Goal: Navigation & Orientation: Find specific page/section

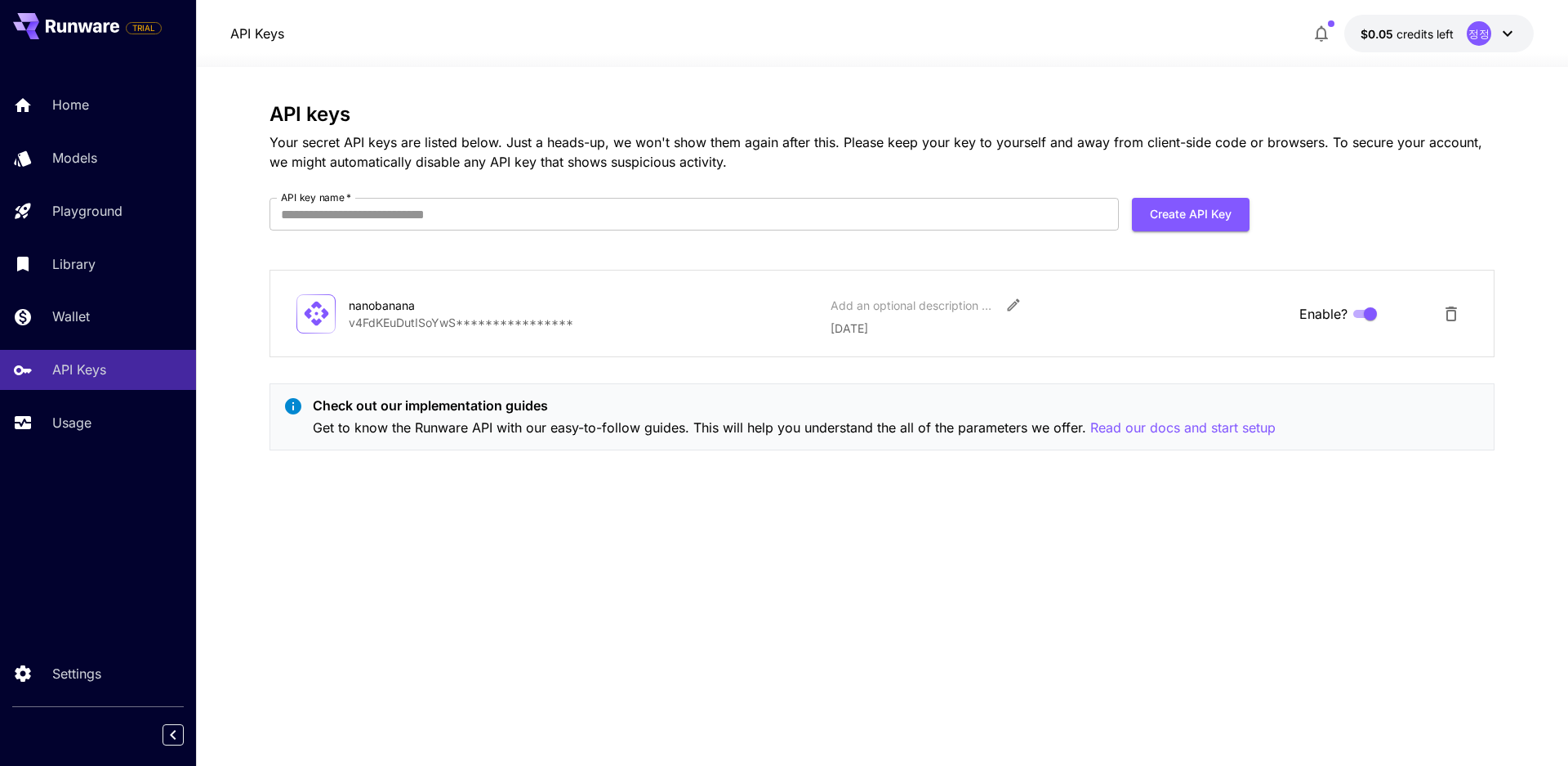
click at [86, 18] on button at bounding box center [65, 26] width 106 height 26
click at [76, 25] on icon at bounding box center [72, 28] width 9 height 10
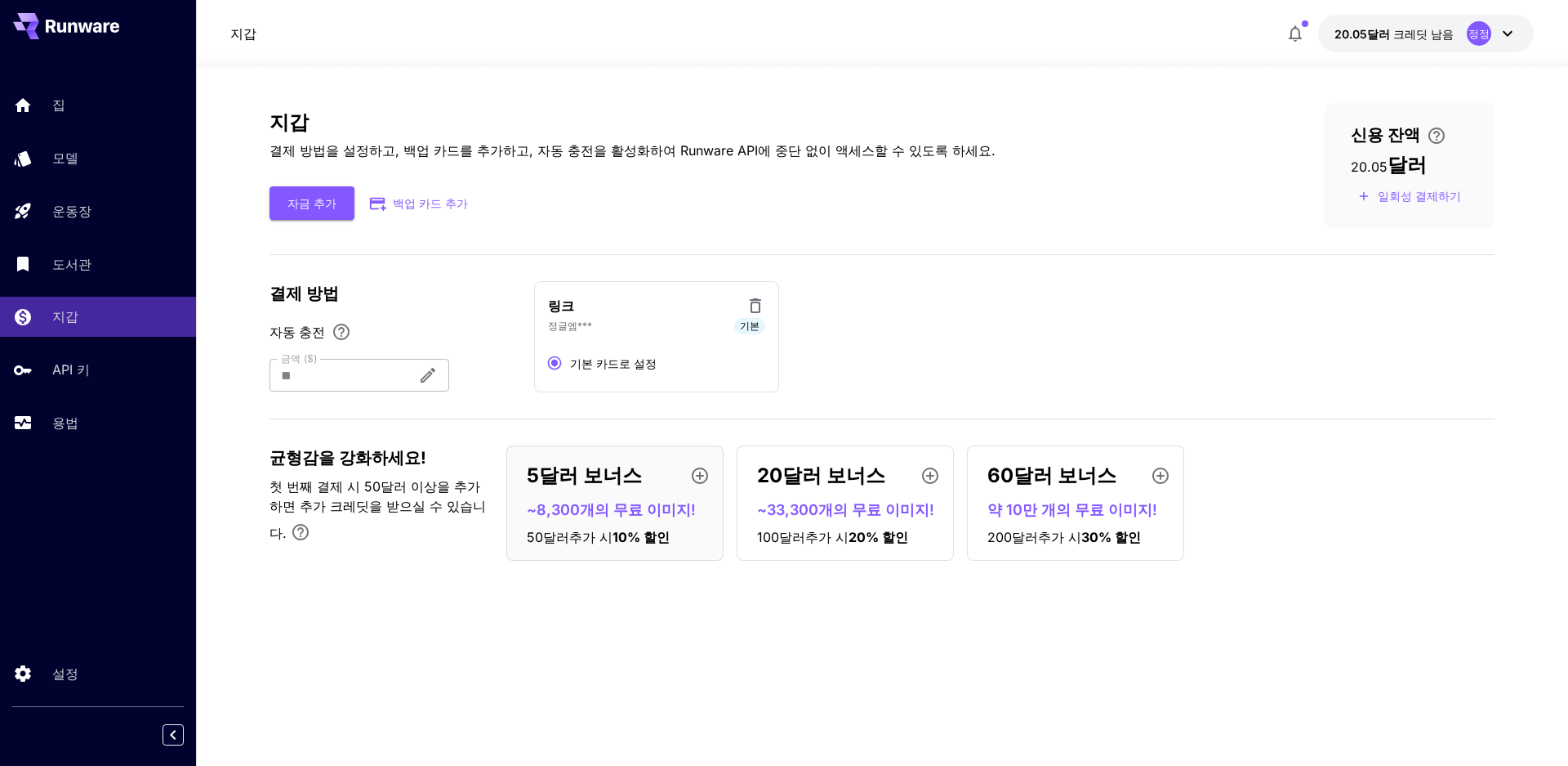
click at [72, 24] on icon at bounding box center [72, 28] width 9 height 10
click at [83, 31] on icon at bounding box center [84, 27] width 15 height 9
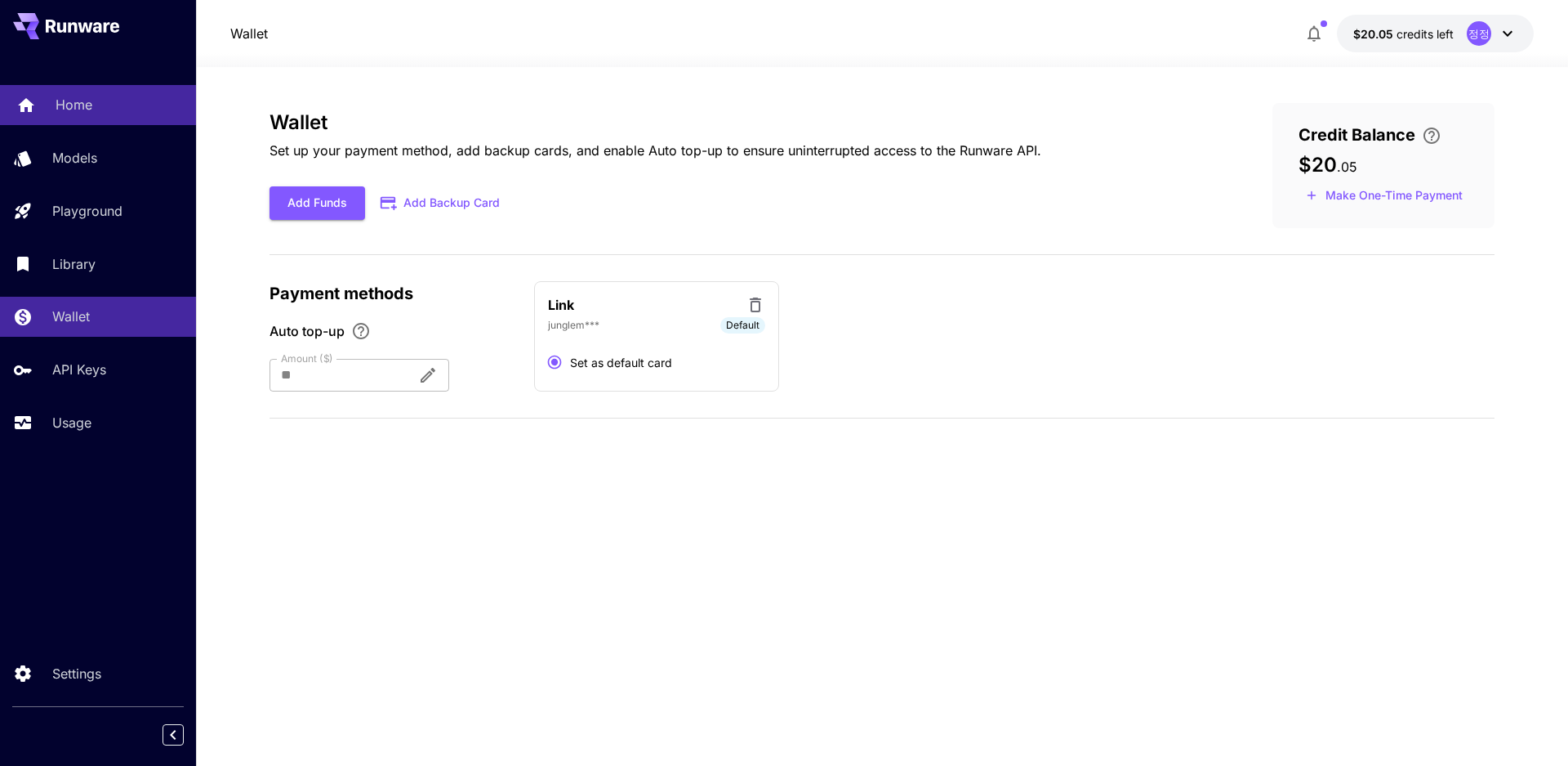
click at [70, 101] on p "Home" at bounding box center [74, 104] width 37 height 20
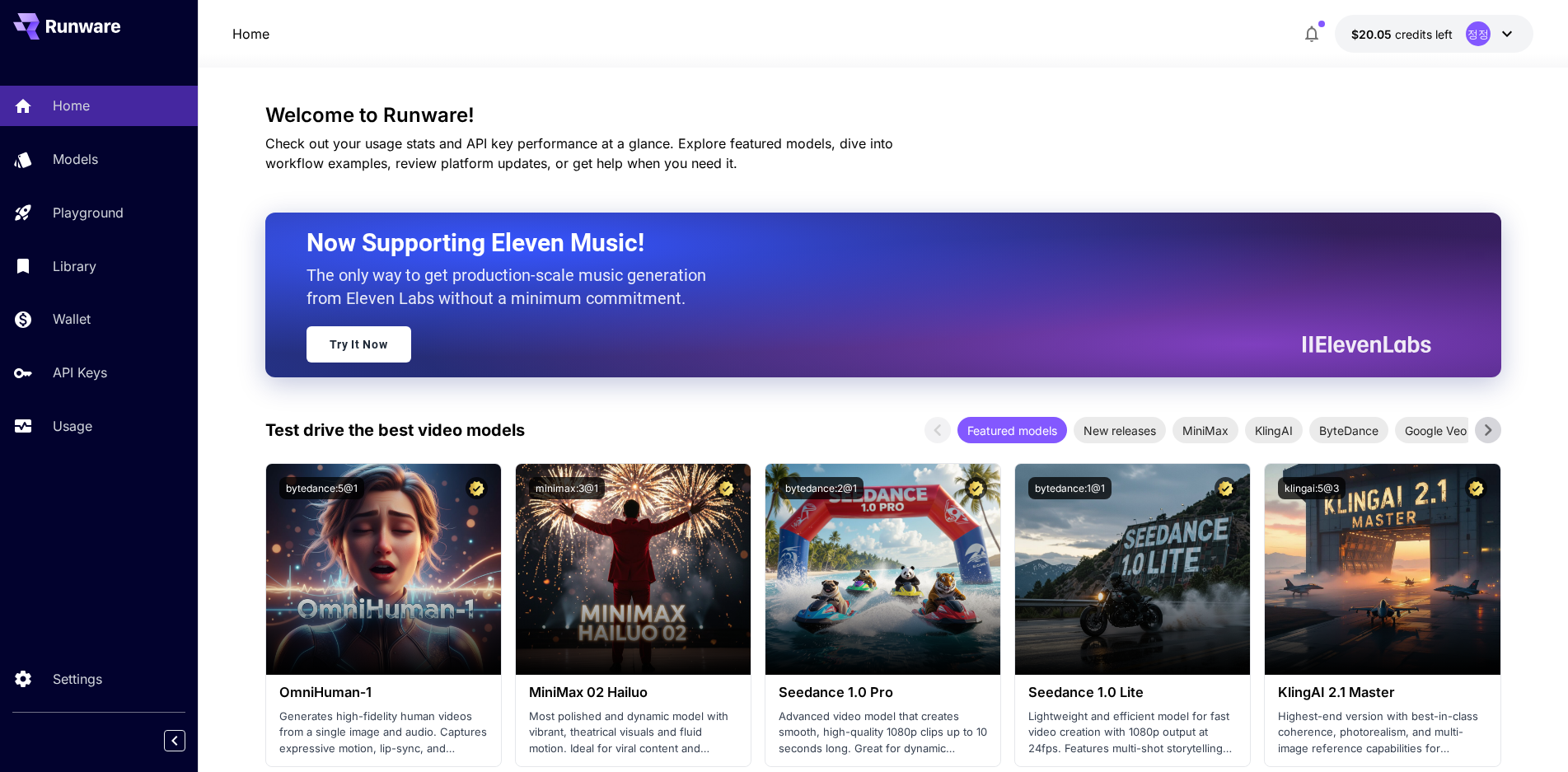
click at [1410, 41] on p "$20.05 credits left" at bounding box center [1401, 34] width 102 height 17
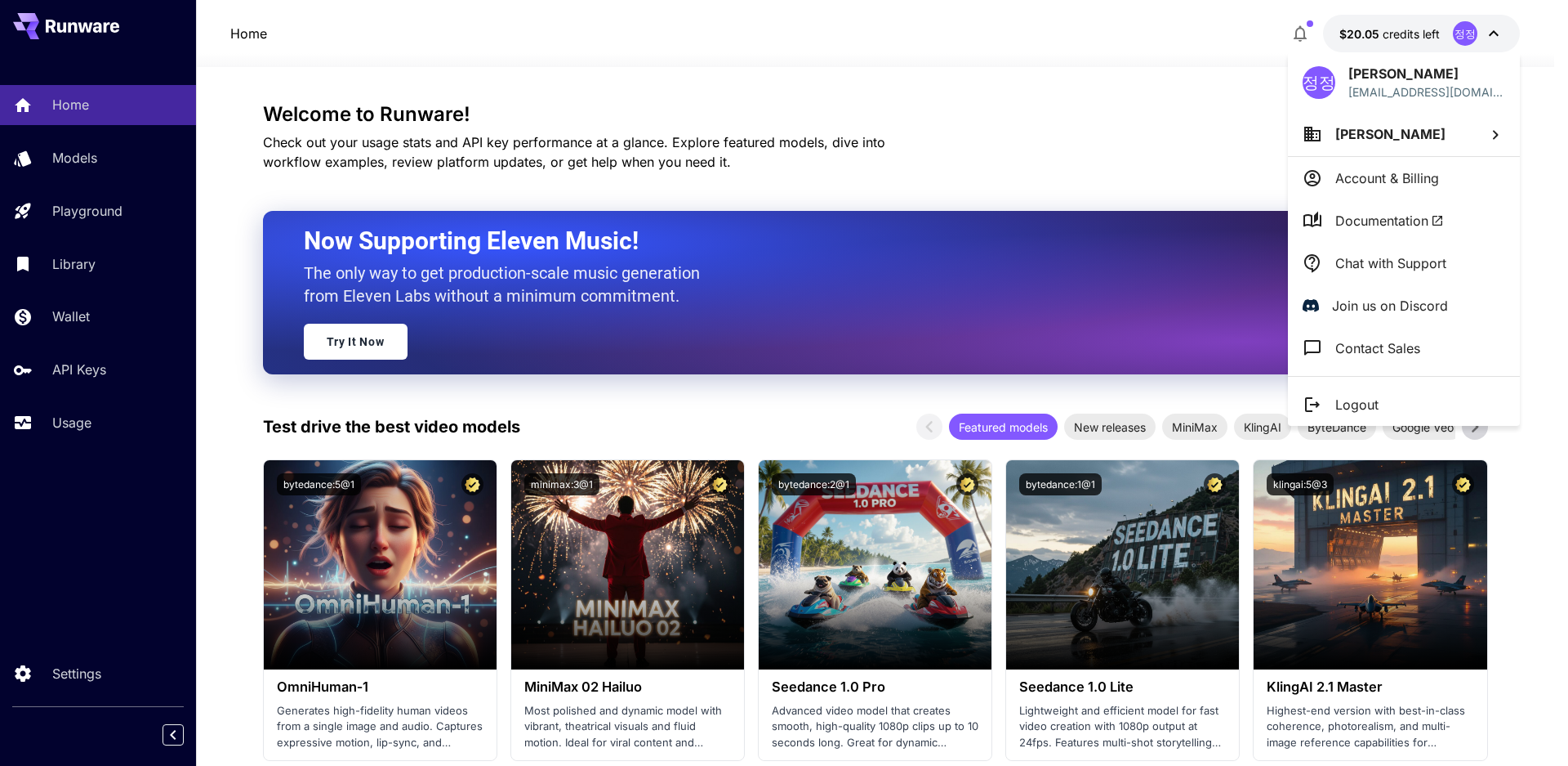
click at [1388, 172] on p "Account & Billing" at bounding box center [1387, 178] width 104 height 20
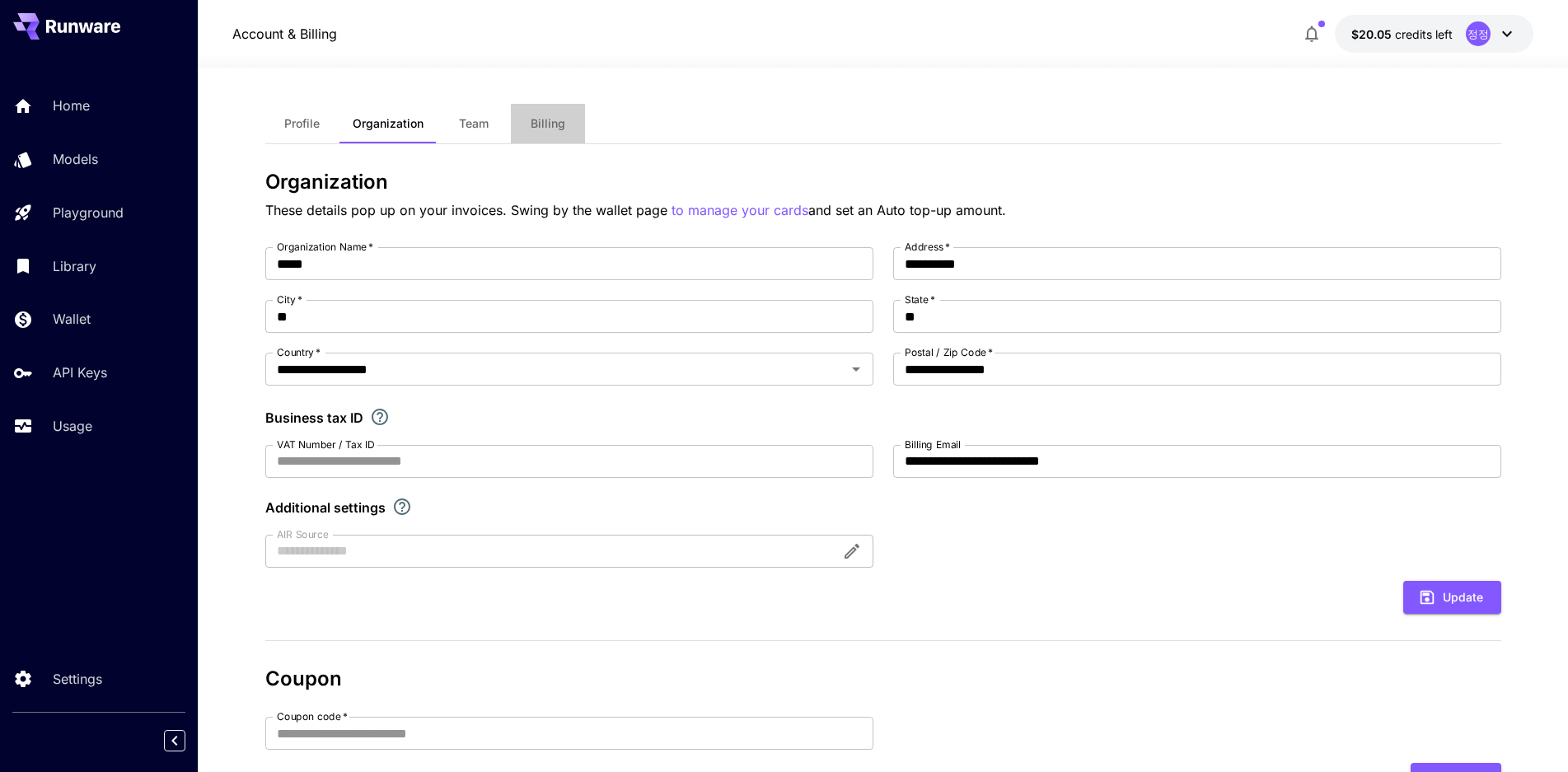
click at [522, 121] on button "Billing" at bounding box center [548, 124] width 74 height 40
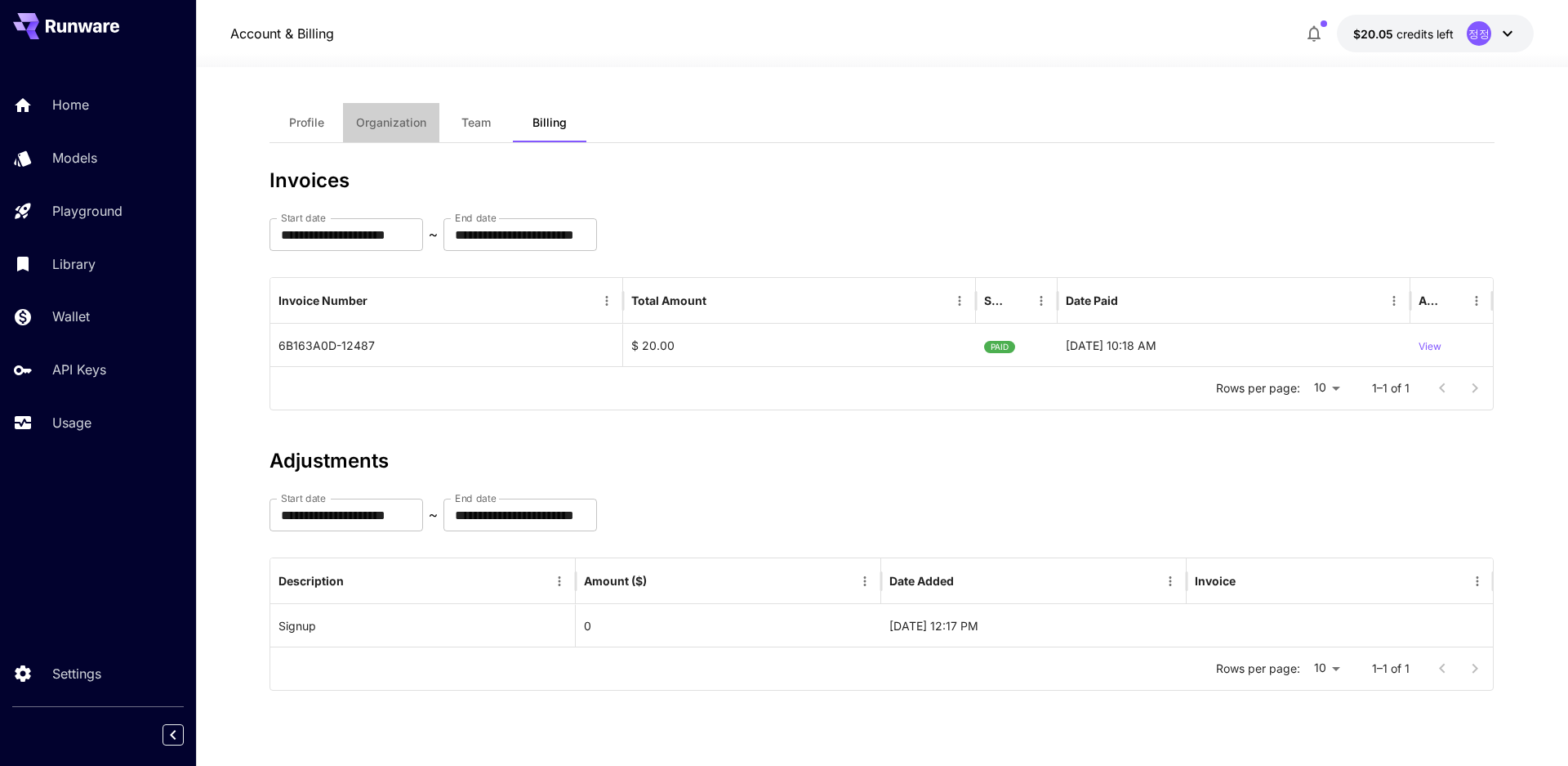
click at [399, 128] on span "Organization" at bounding box center [391, 122] width 71 height 15
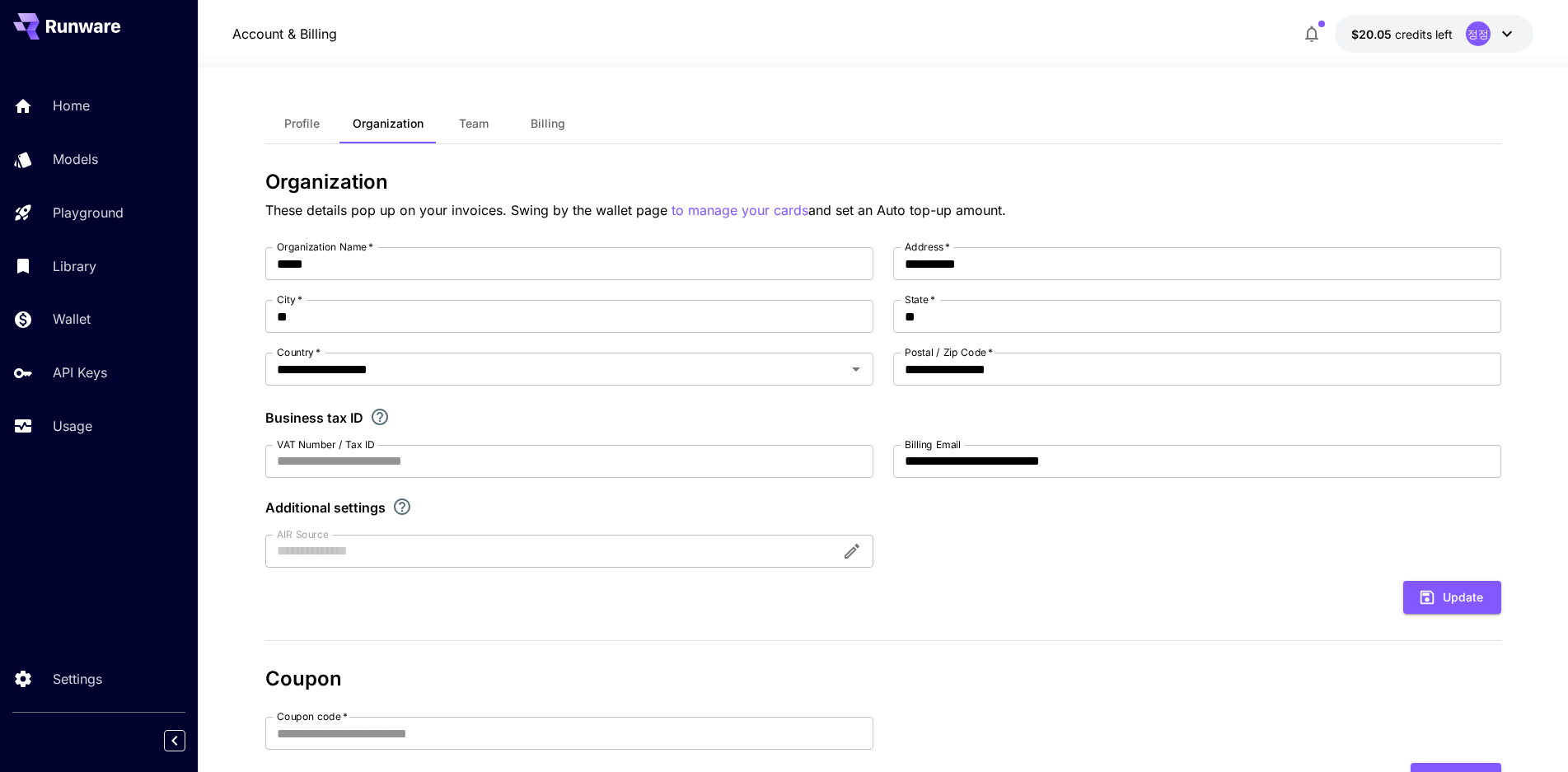
click at [473, 121] on span "Team" at bounding box center [474, 123] width 30 height 15
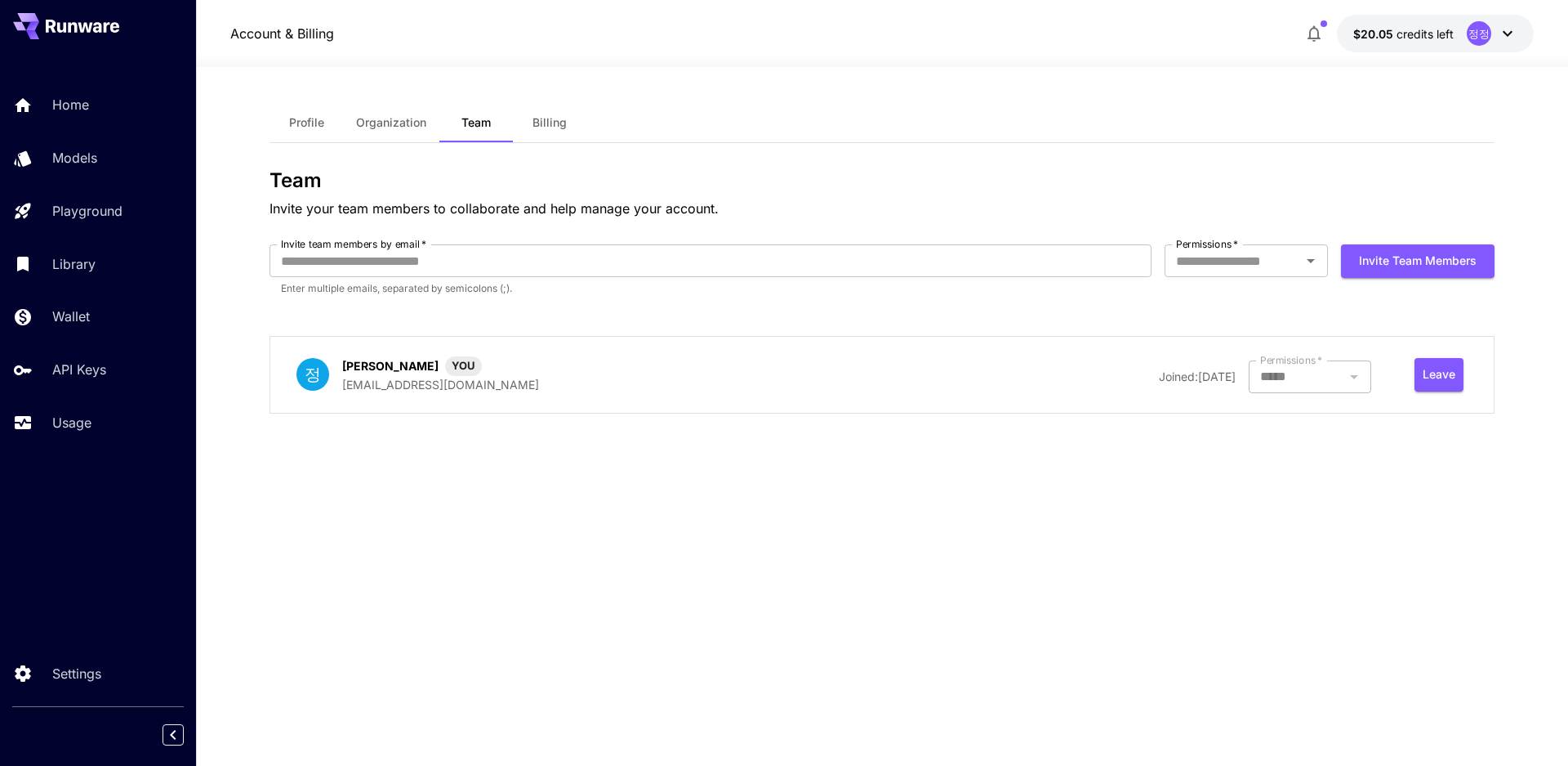
click at [335, 126] on button "Profile" at bounding box center [305, 123] width 73 height 40
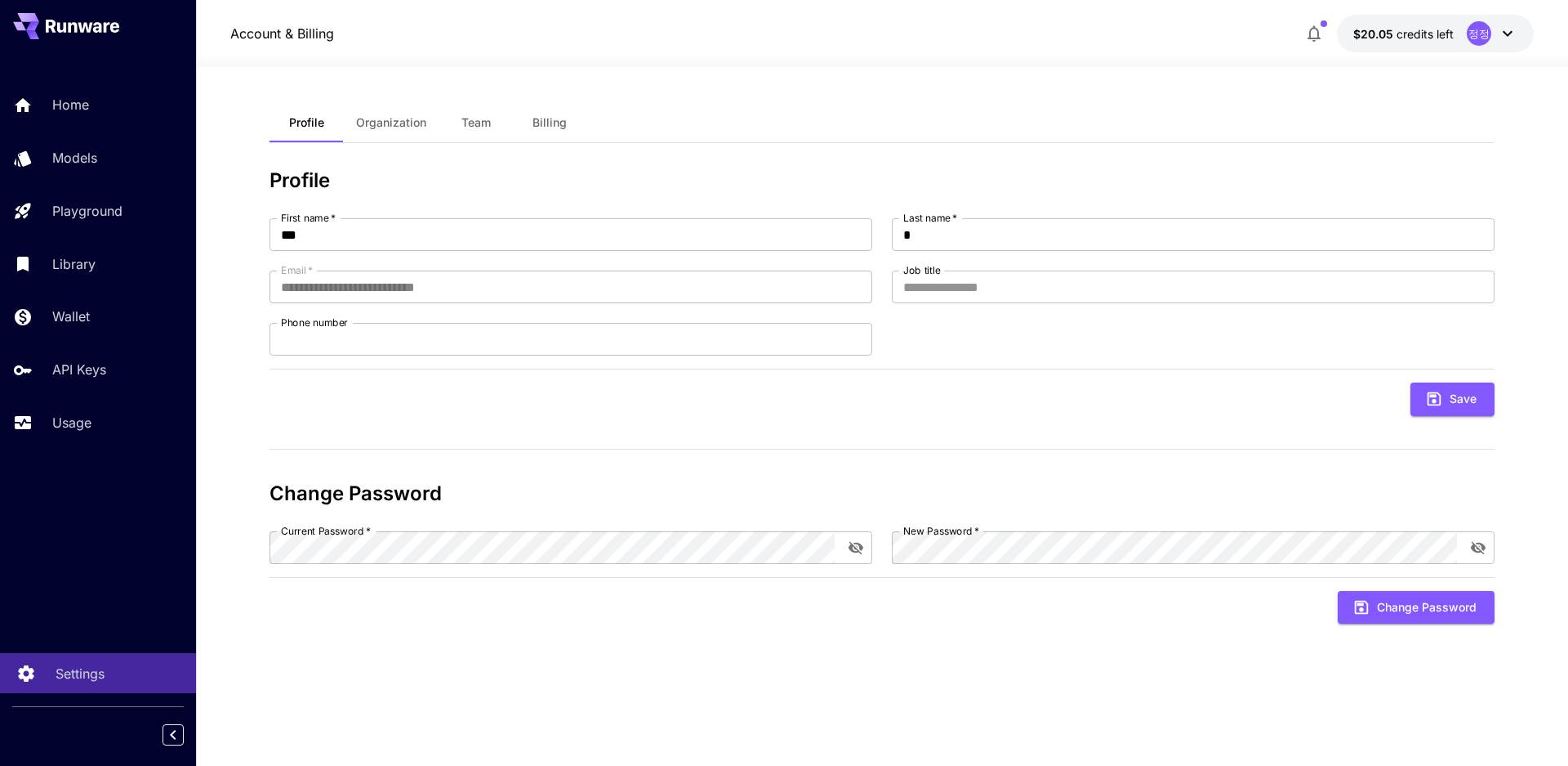
click at [89, 667] on p "Settings" at bounding box center [80, 673] width 49 height 20
click at [86, 667] on p "Settings" at bounding box center [80, 673] width 49 height 20
click at [86, 670] on p "Settings" at bounding box center [80, 673] width 49 height 20
click at [1450, 40] on p "$20.05 credits left" at bounding box center [1403, 34] width 101 height 17
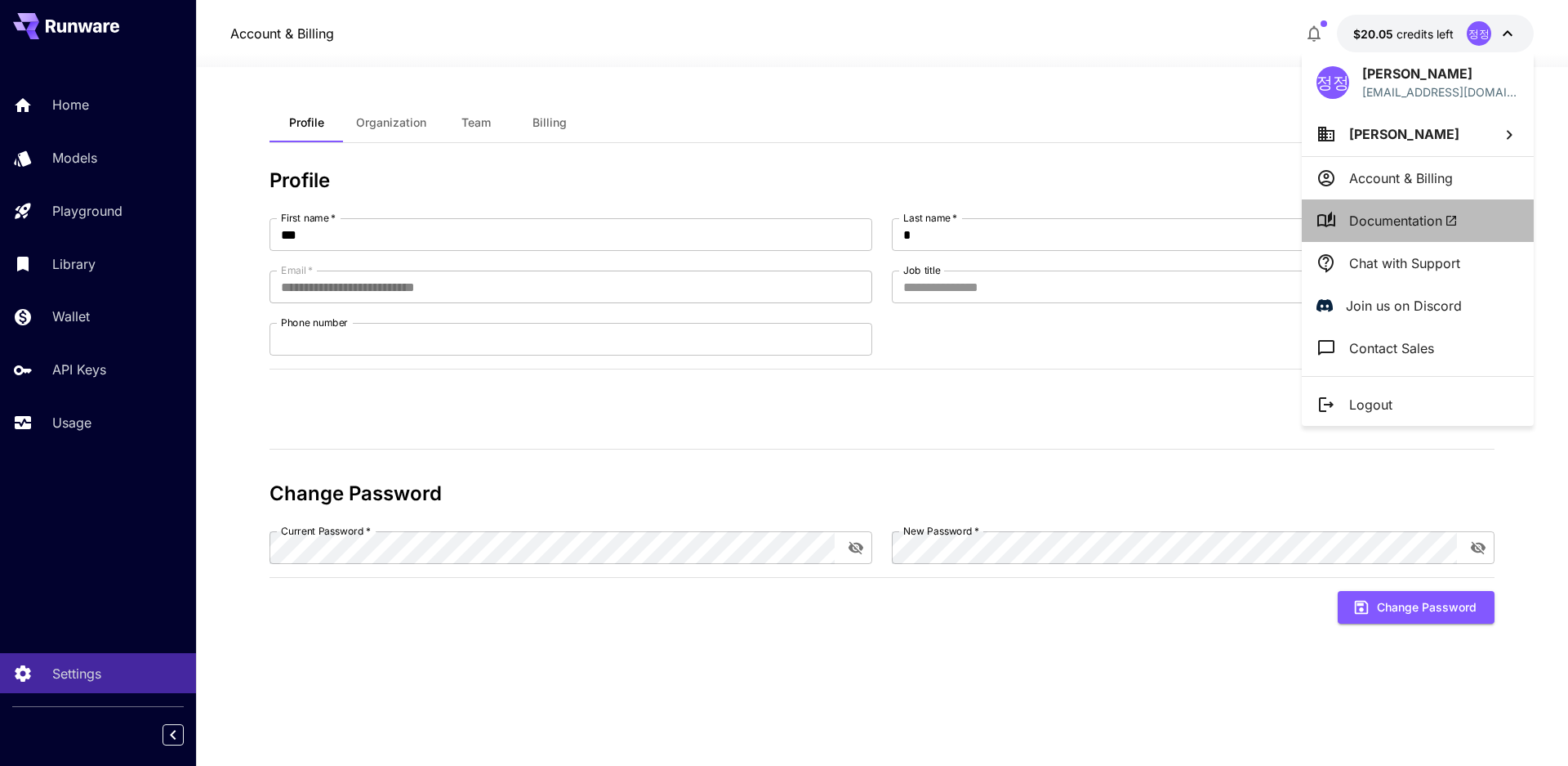
click at [1377, 207] on li "Documentation" at bounding box center [1417, 220] width 232 height 42
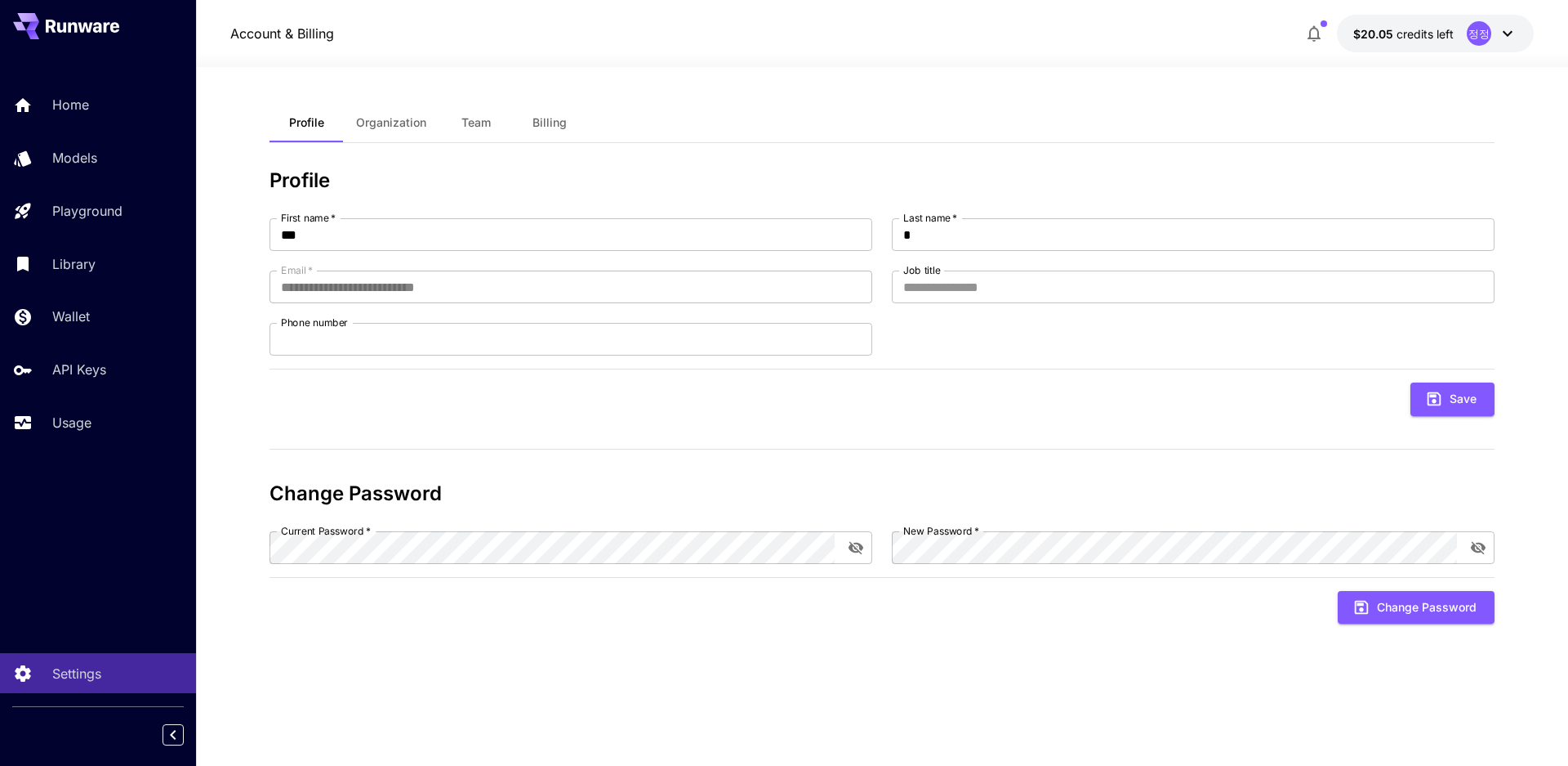
click at [1467, 33] on div "정정" at bounding box center [1479, 34] width 24 height 24
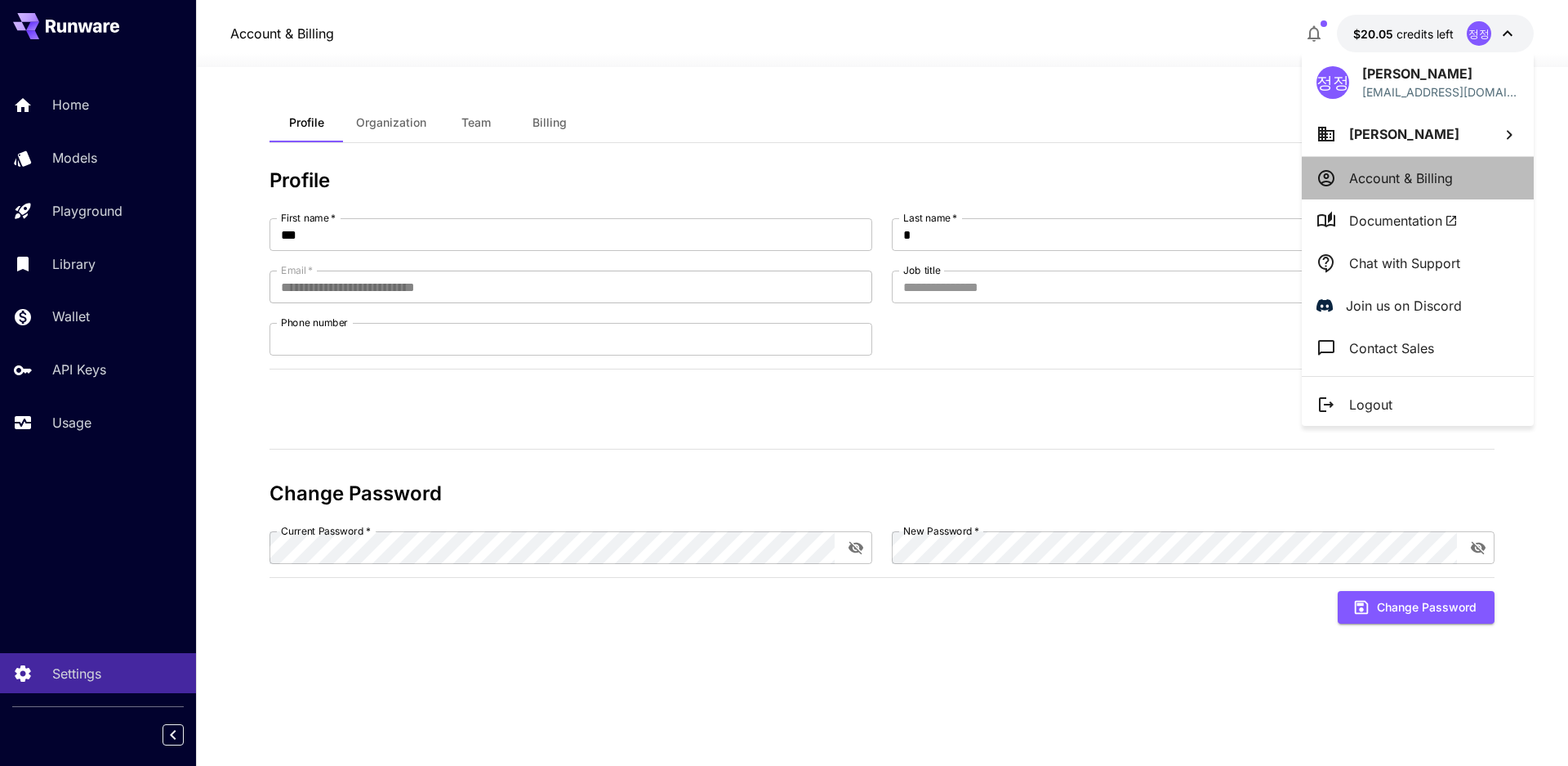
click at [1395, 188] on li "Account & Billing" at bounding box center [1417, 177] width 232 height 42
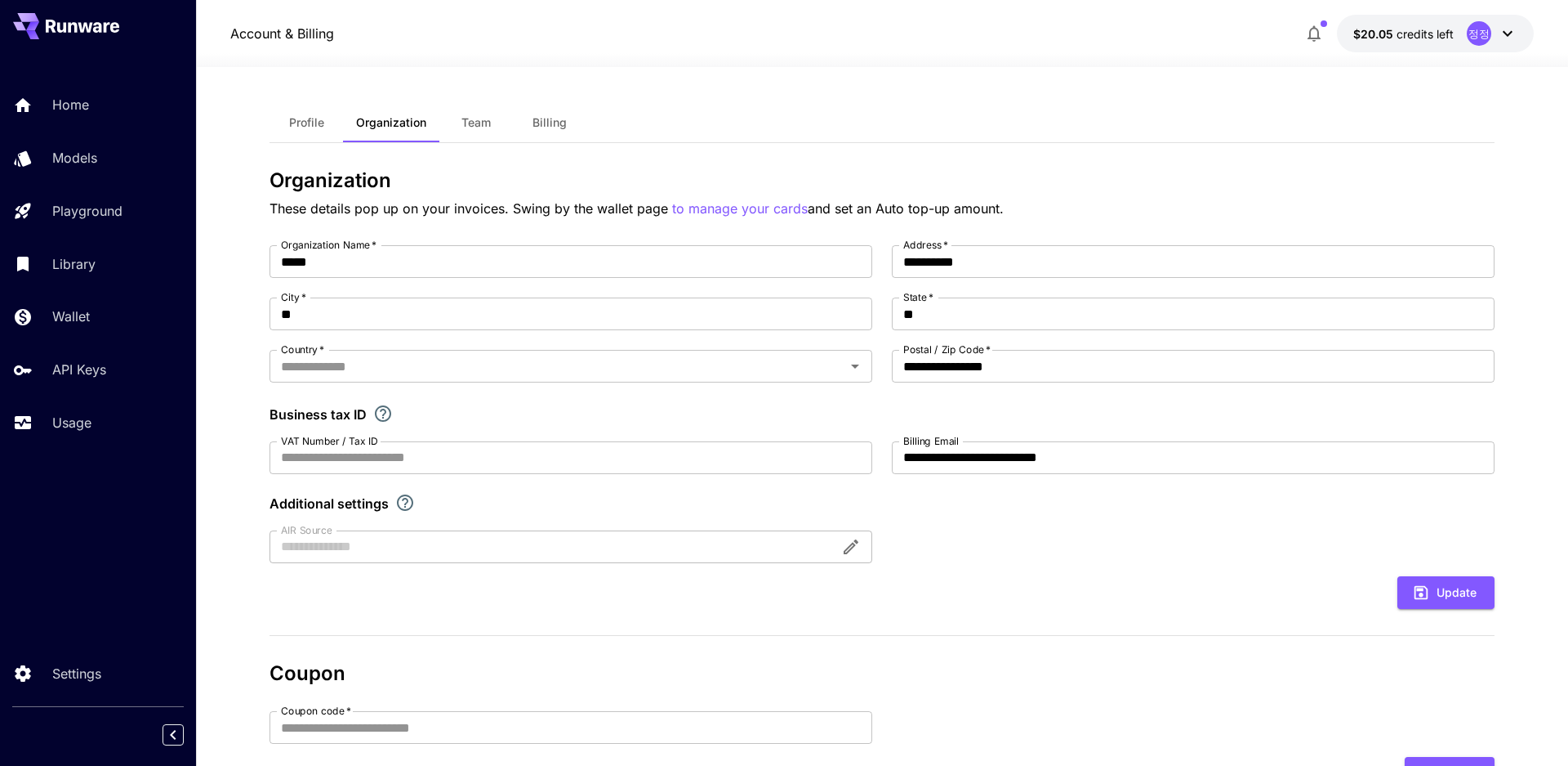
type input "**********"
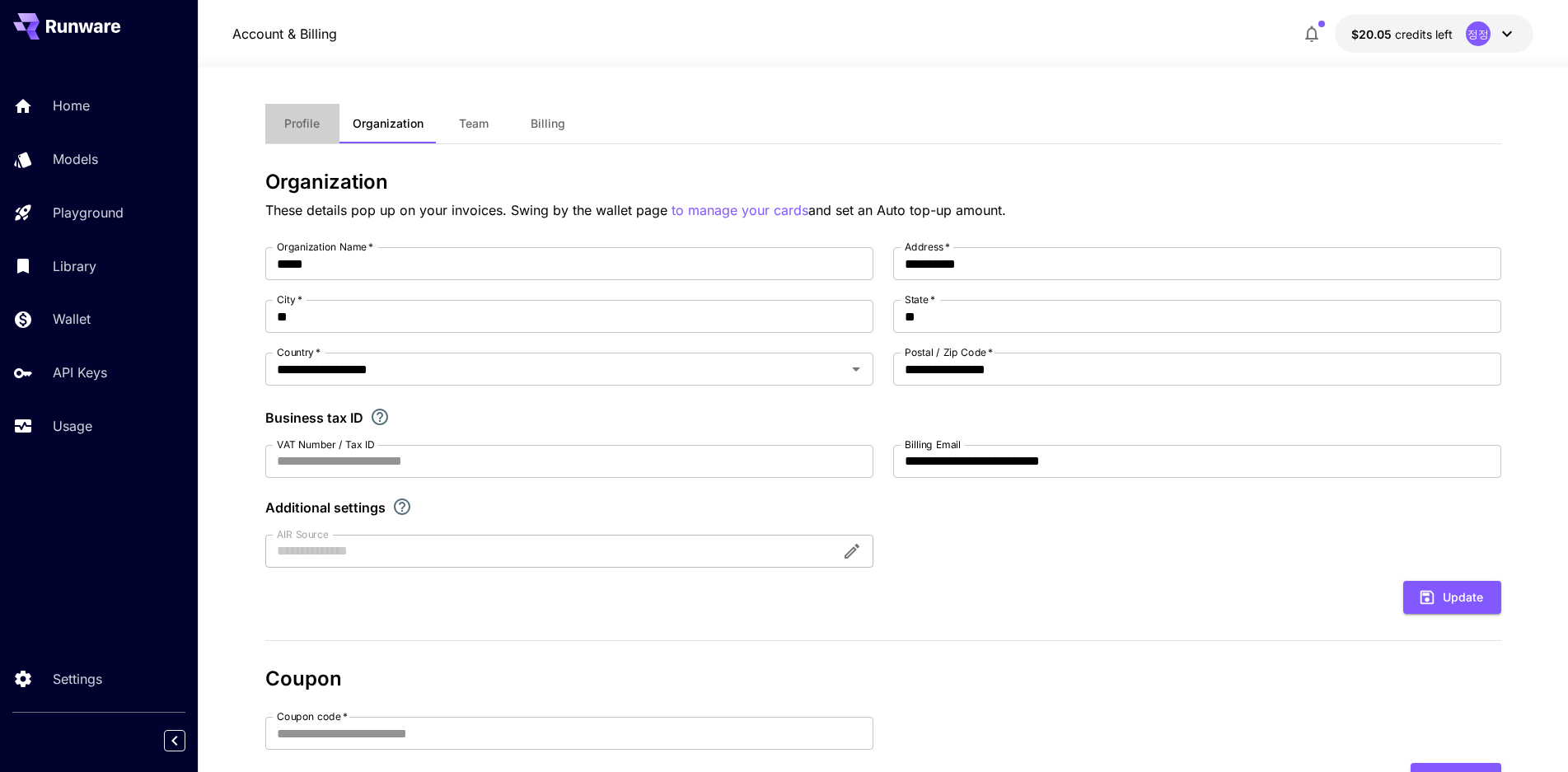
click at [280, 128] on button "Profile" at bounding box center [302, 124] width 74 height 40
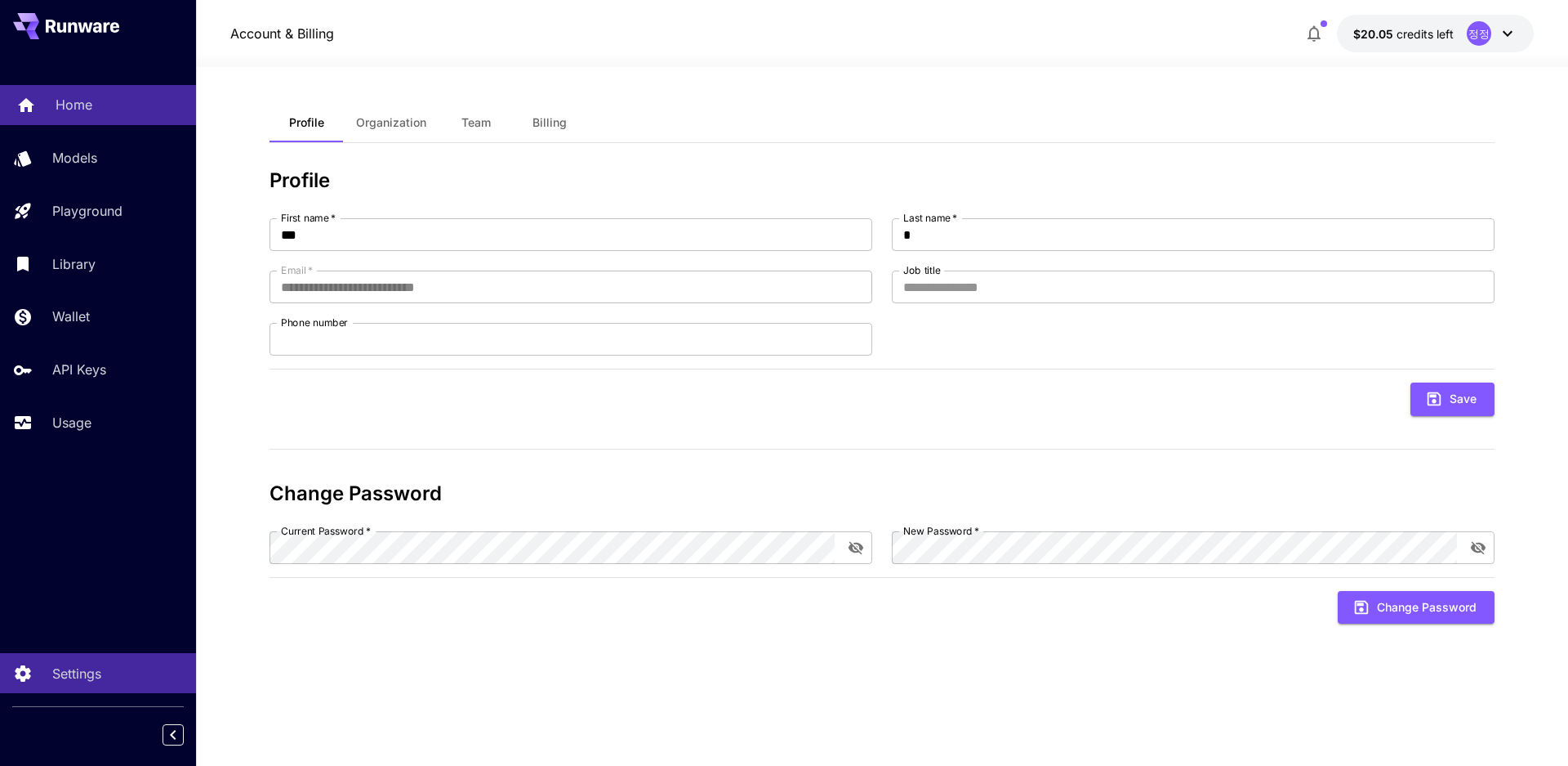
click at [107, 108] on div "Home" at bounding box center [120, 104] width 127 height 20
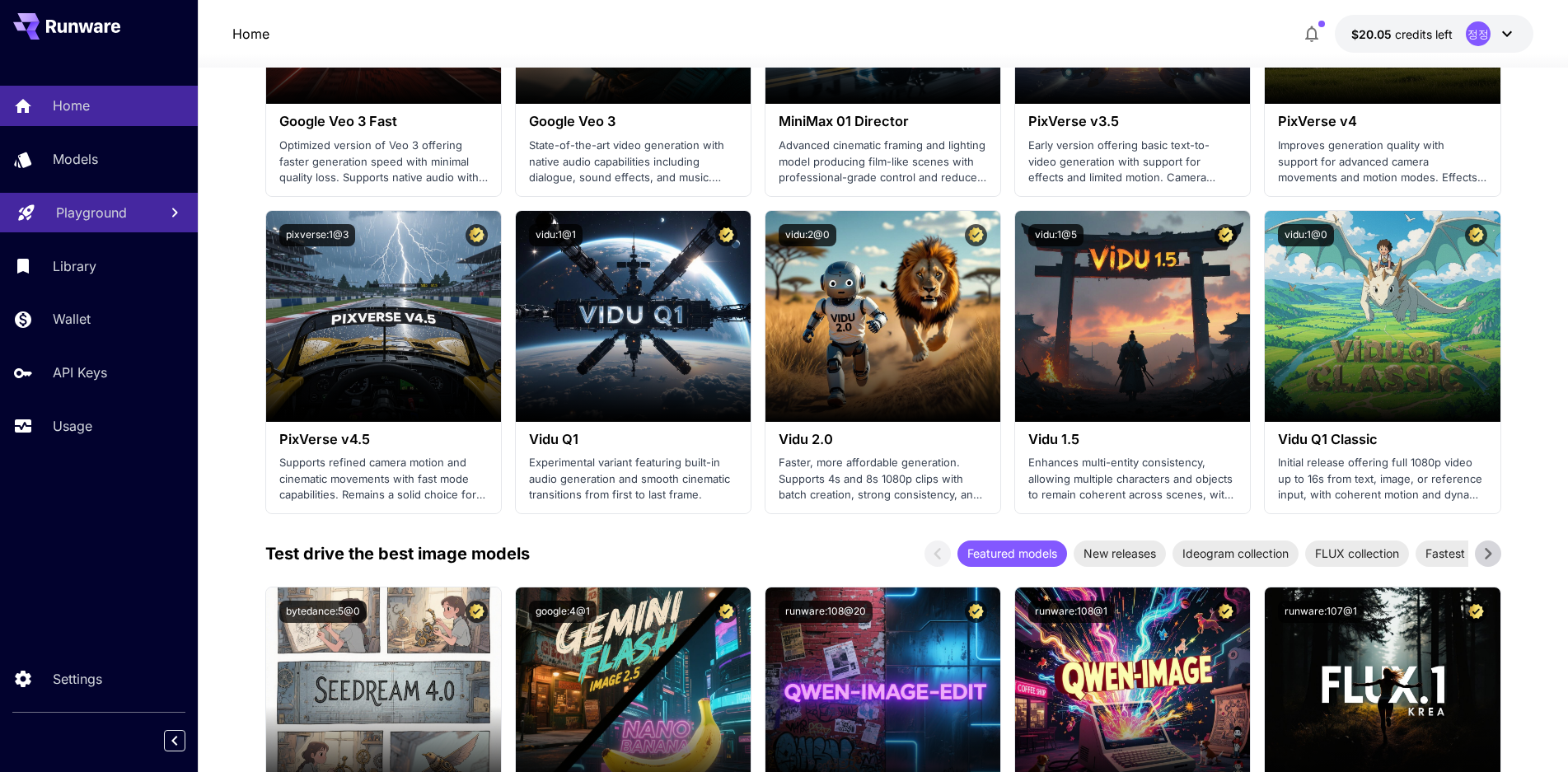
scroll to position [1318, 0]
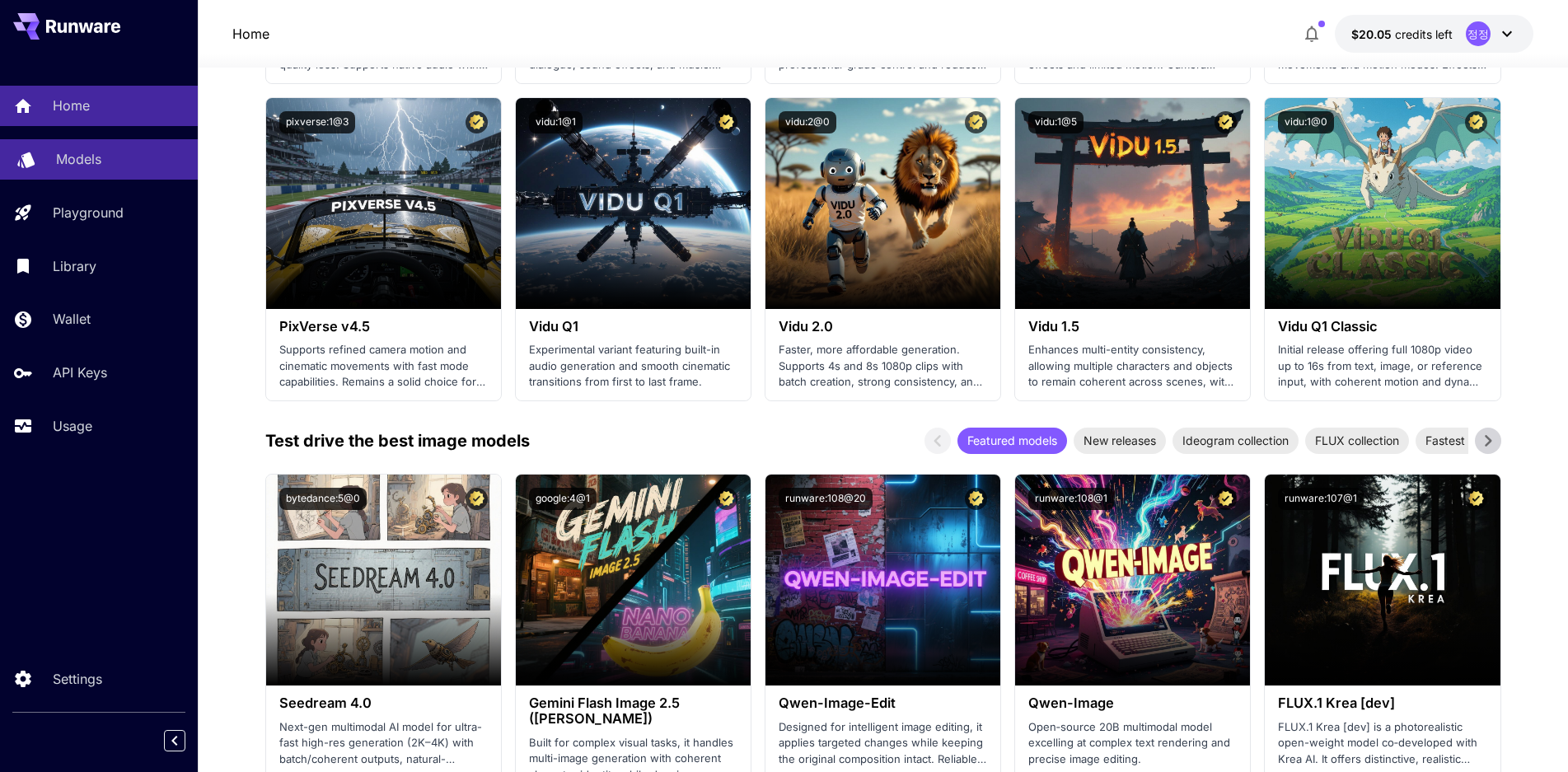
click at [123, 170] on link "Models" at bounding box center [99, 159] width 198 height 41
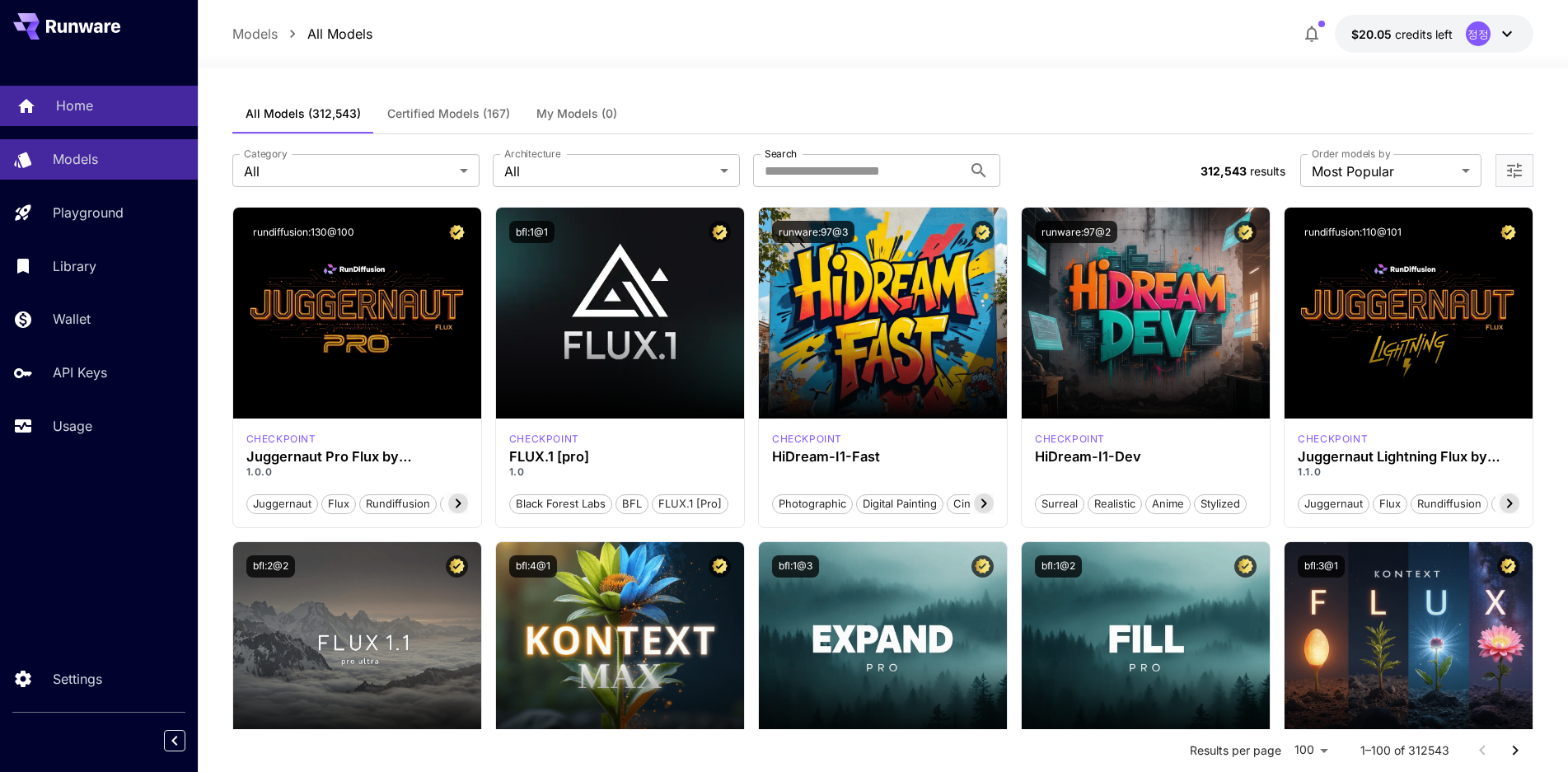
click at [80, 92] on link "Home" at bounding box center [99, 106] width 198 height 41
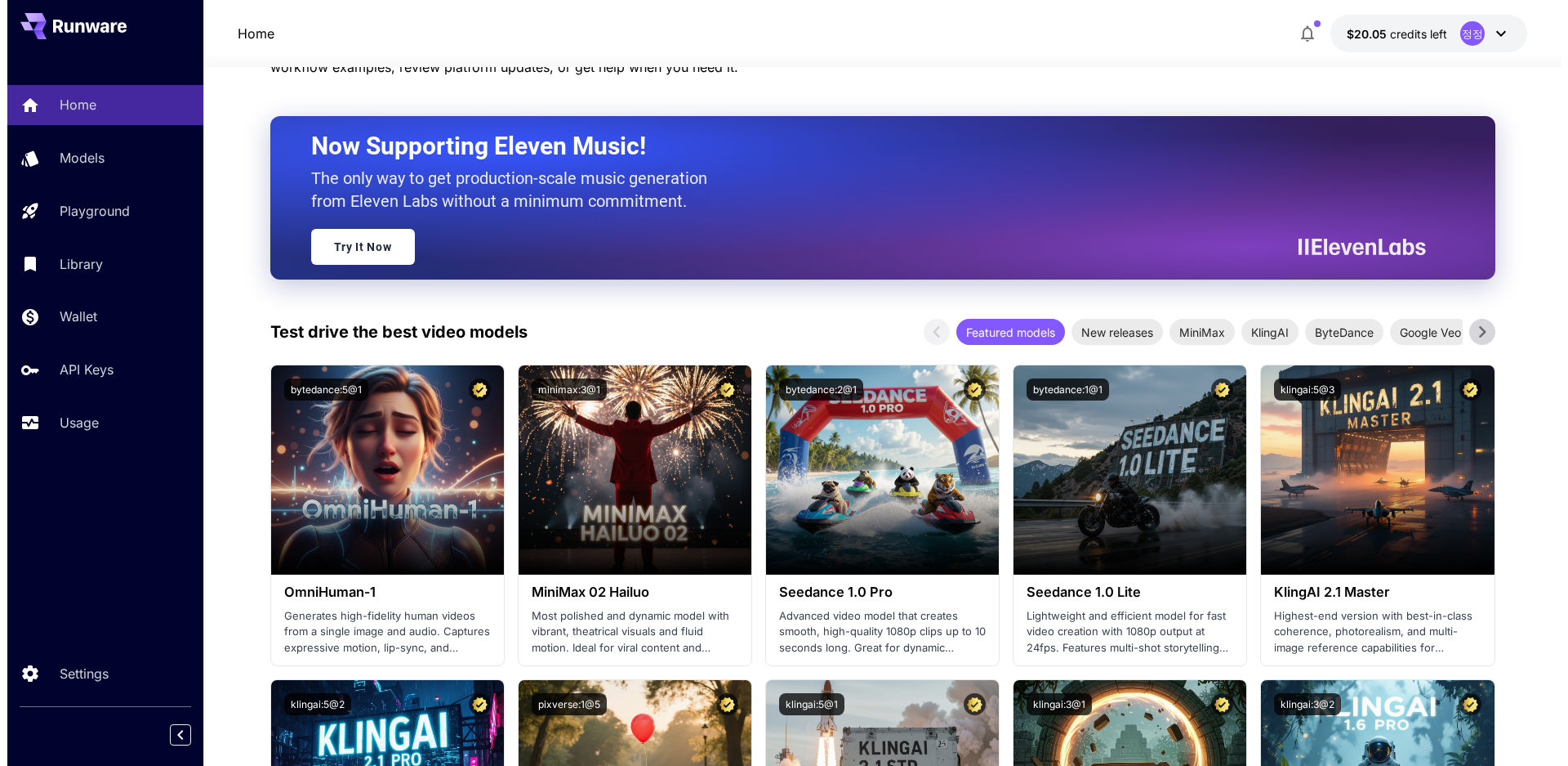
scroll to position [245, 0]
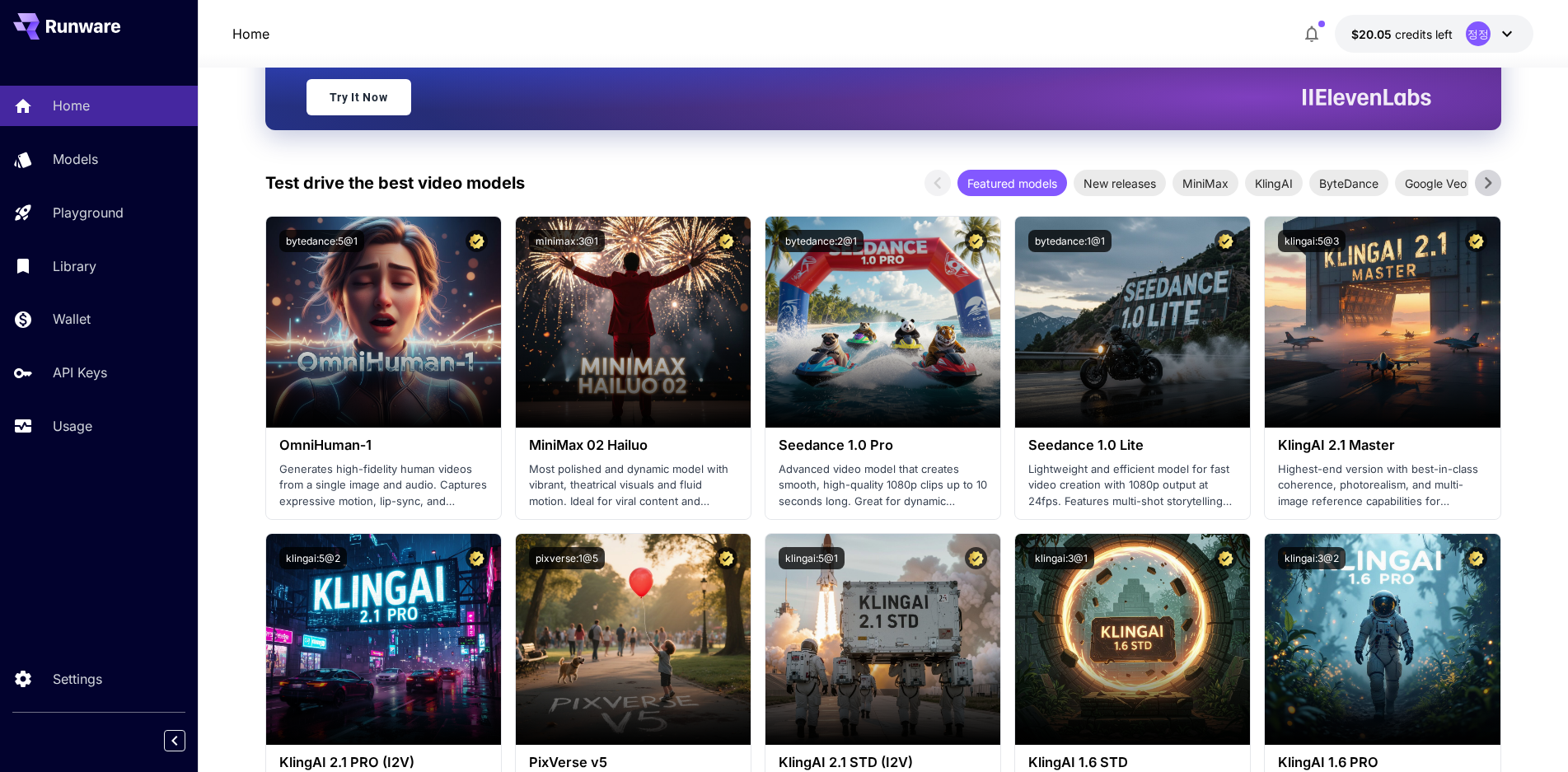
click at [1389, 41] on span "$20.05" at bounding box center [1373, 34] width 43 height 14
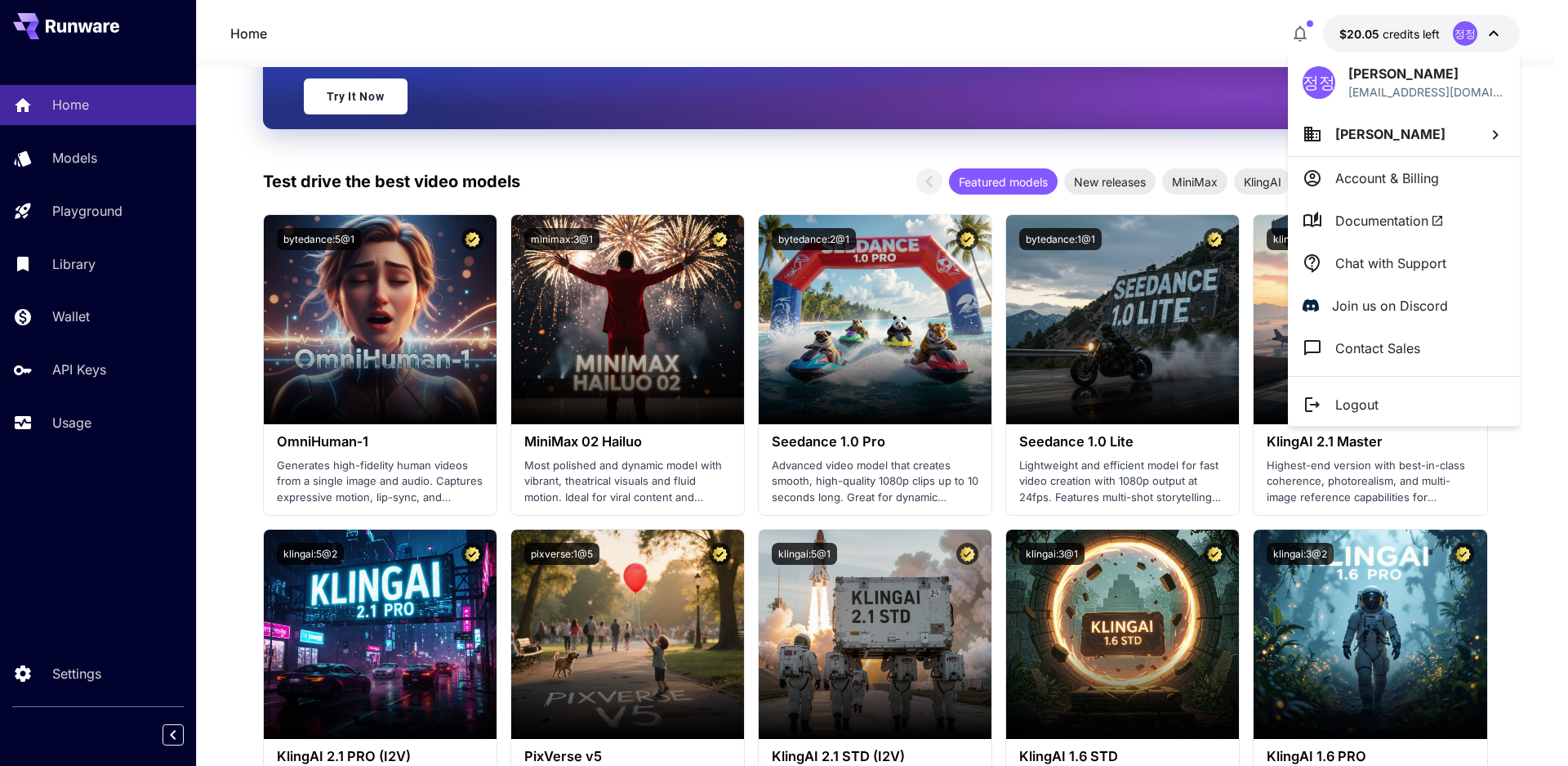
click at [1362, 147] on li "정광우 정" at bounding box center [1404, 133] width 232 height 44
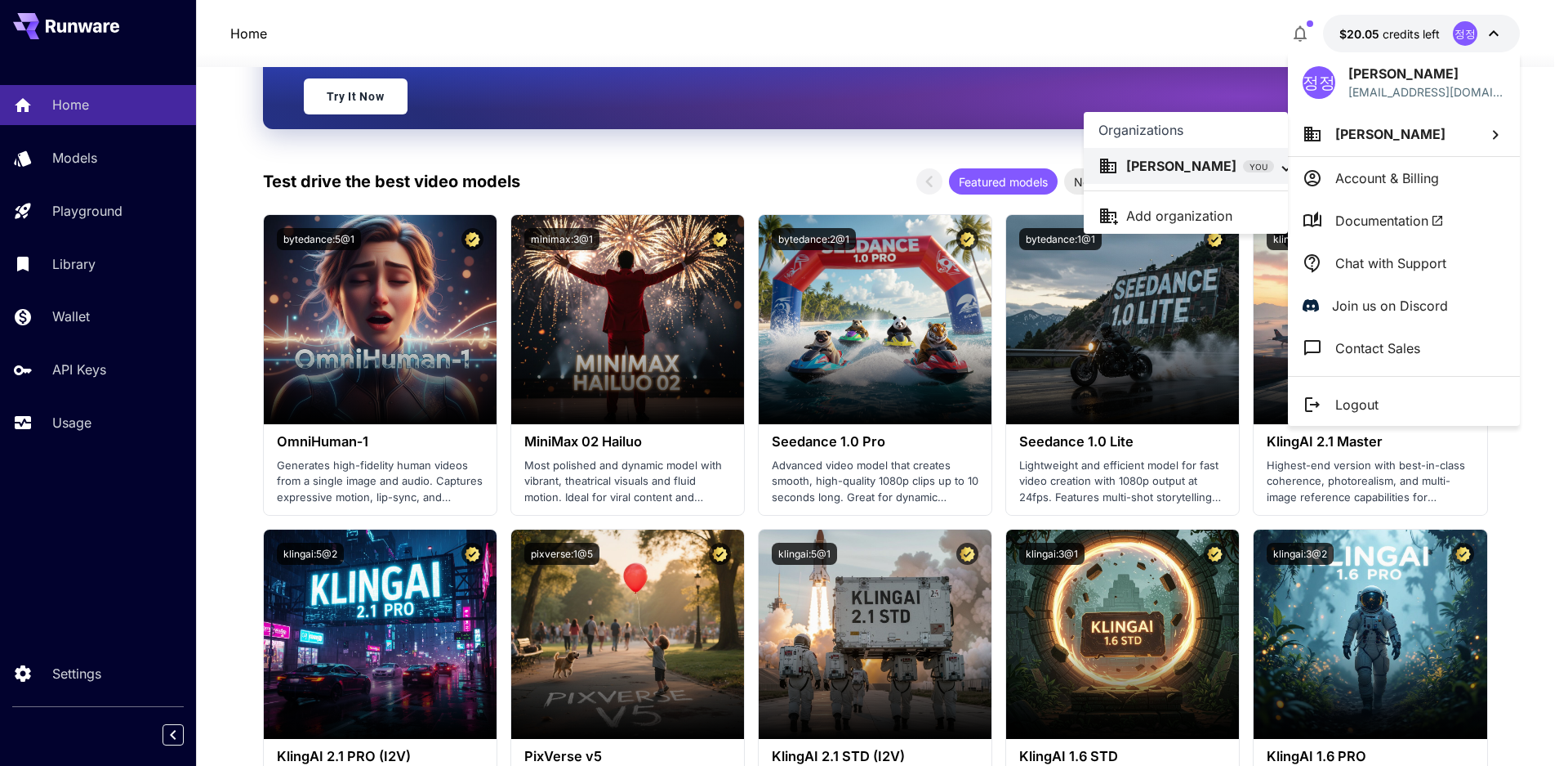
click at [1154, 165] on p "정광우 정" at bounding box center [1181, 165] width 110 height 20
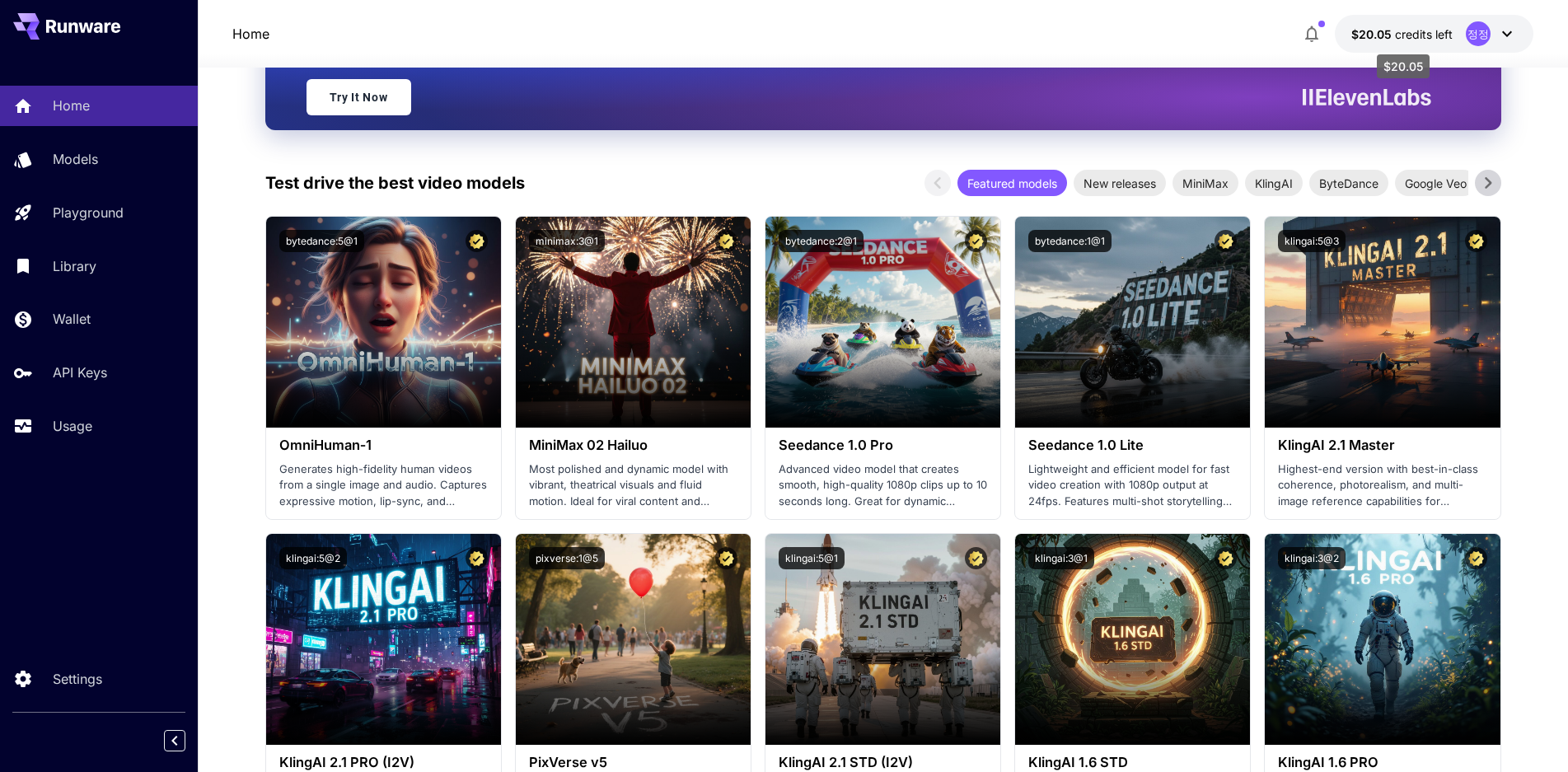
click at [1447, 32] on span "credits left" at bounding box center [1423, 34] width 57 height 14
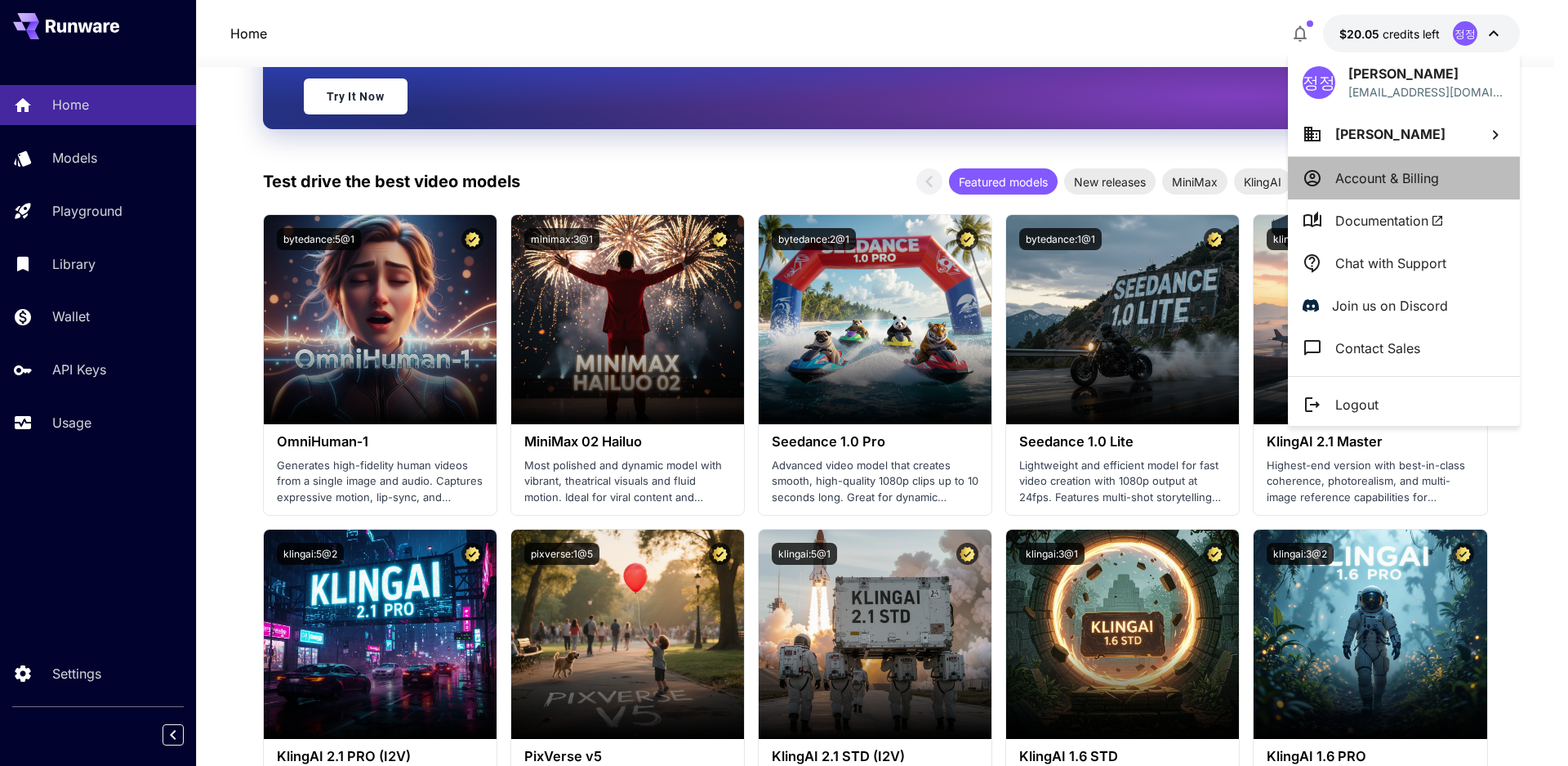
click at [1391, 178] on p "Account & Billing" at bounding box center [1387, 178] width 104 height 20
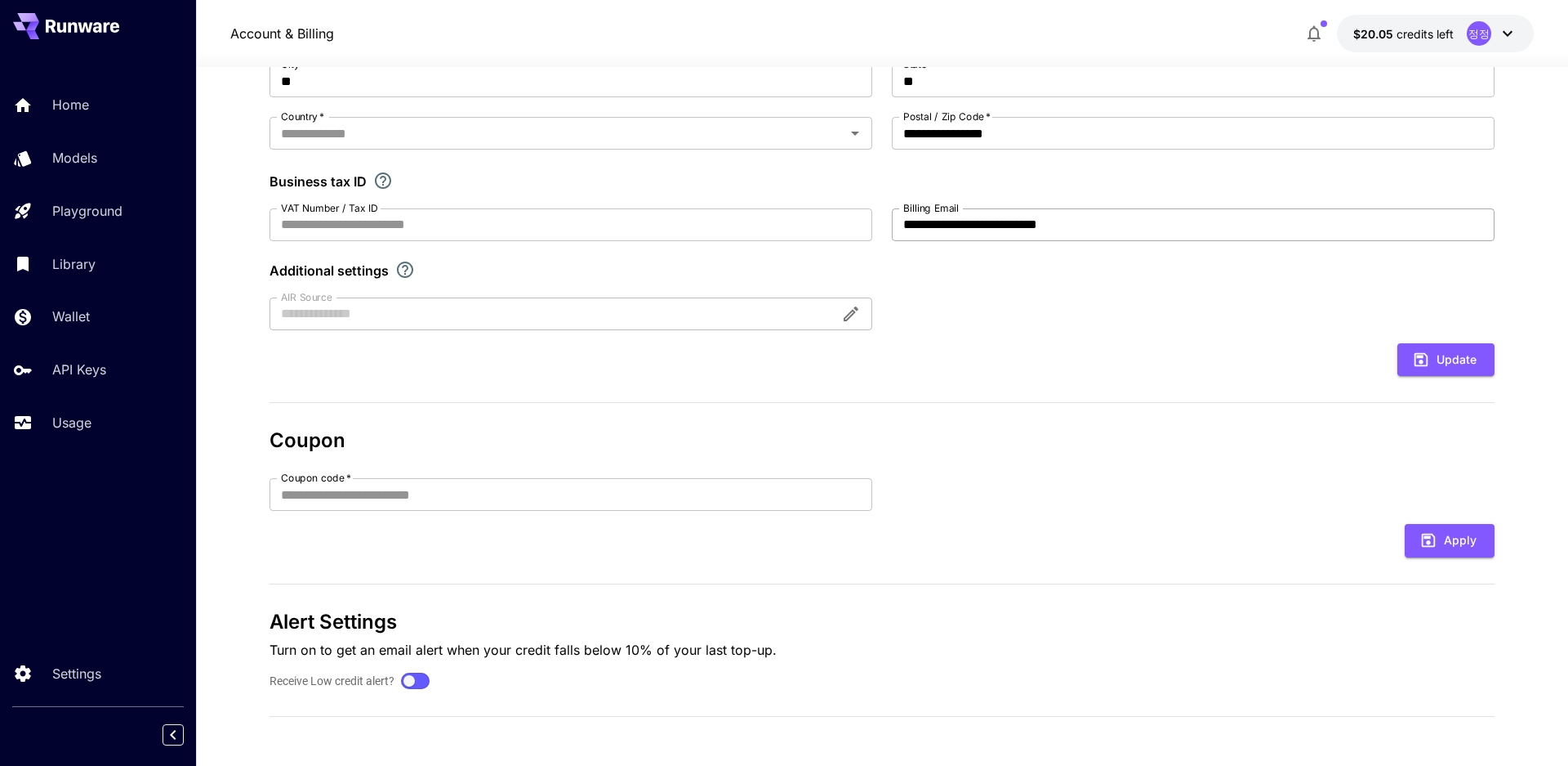
type input "**********"
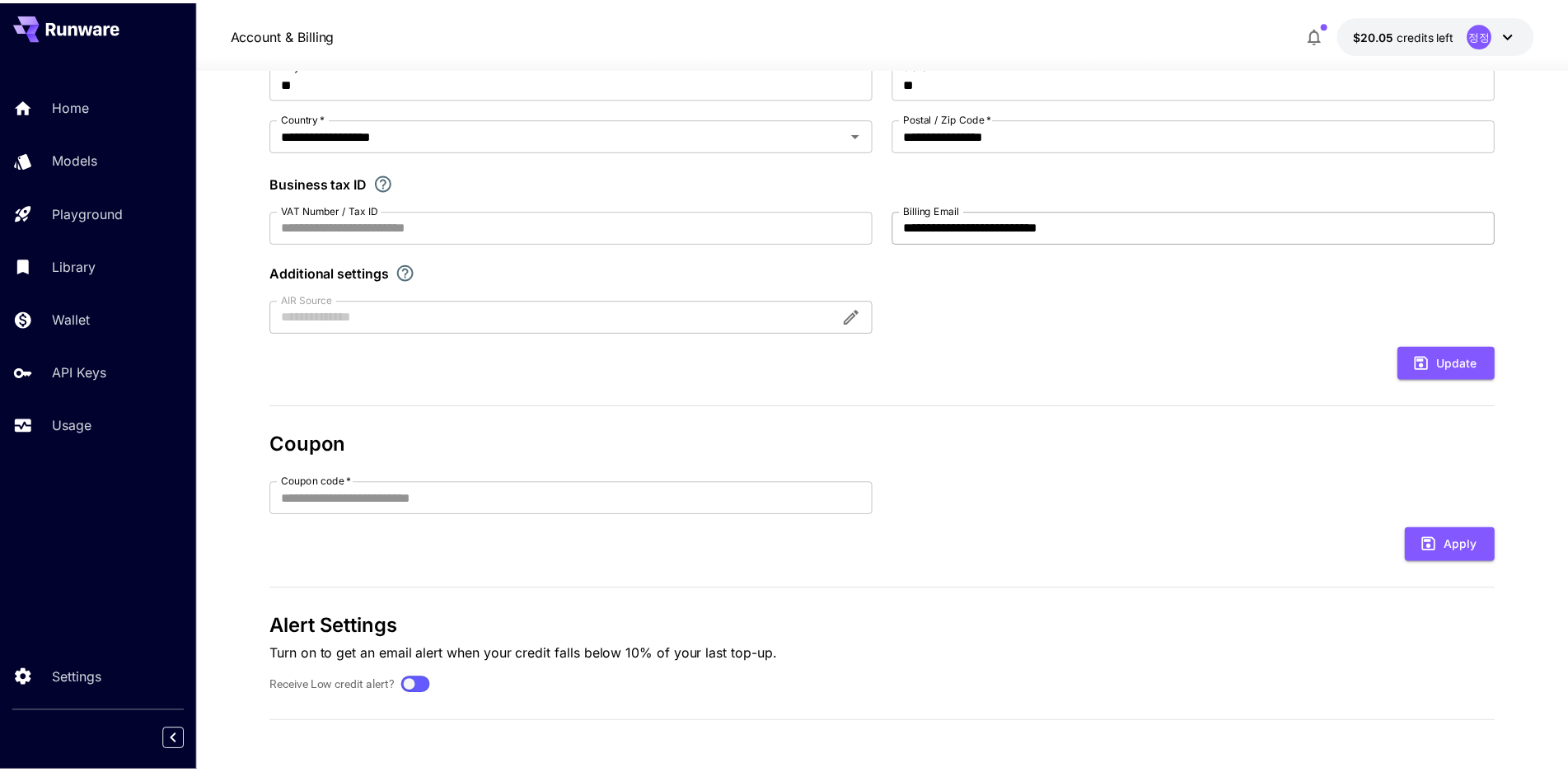
scroll to position [235, 0]
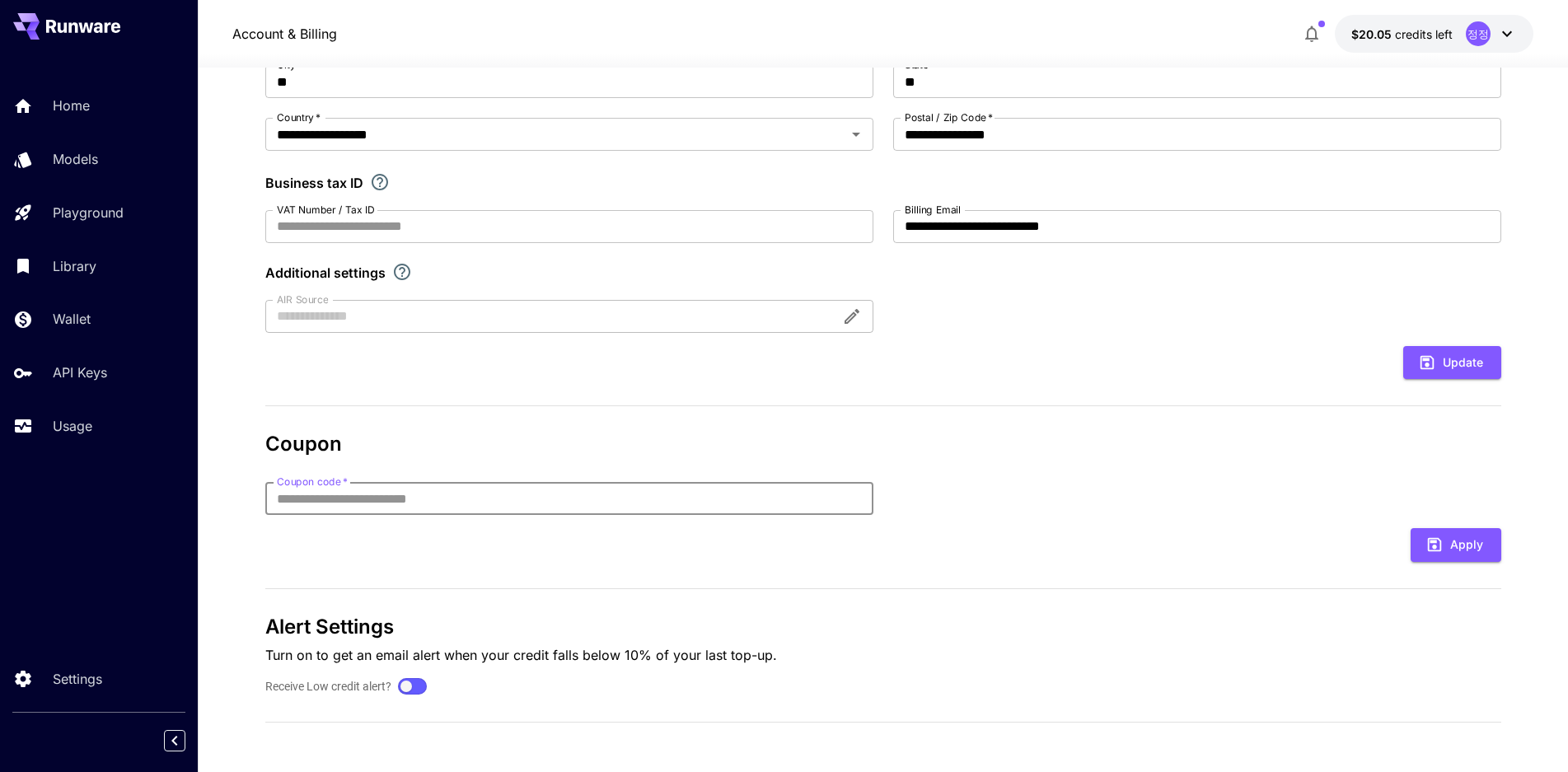
click at [642, 495] on input "Coupon code   *" at bounding box center [569, 498] width 608 height 33
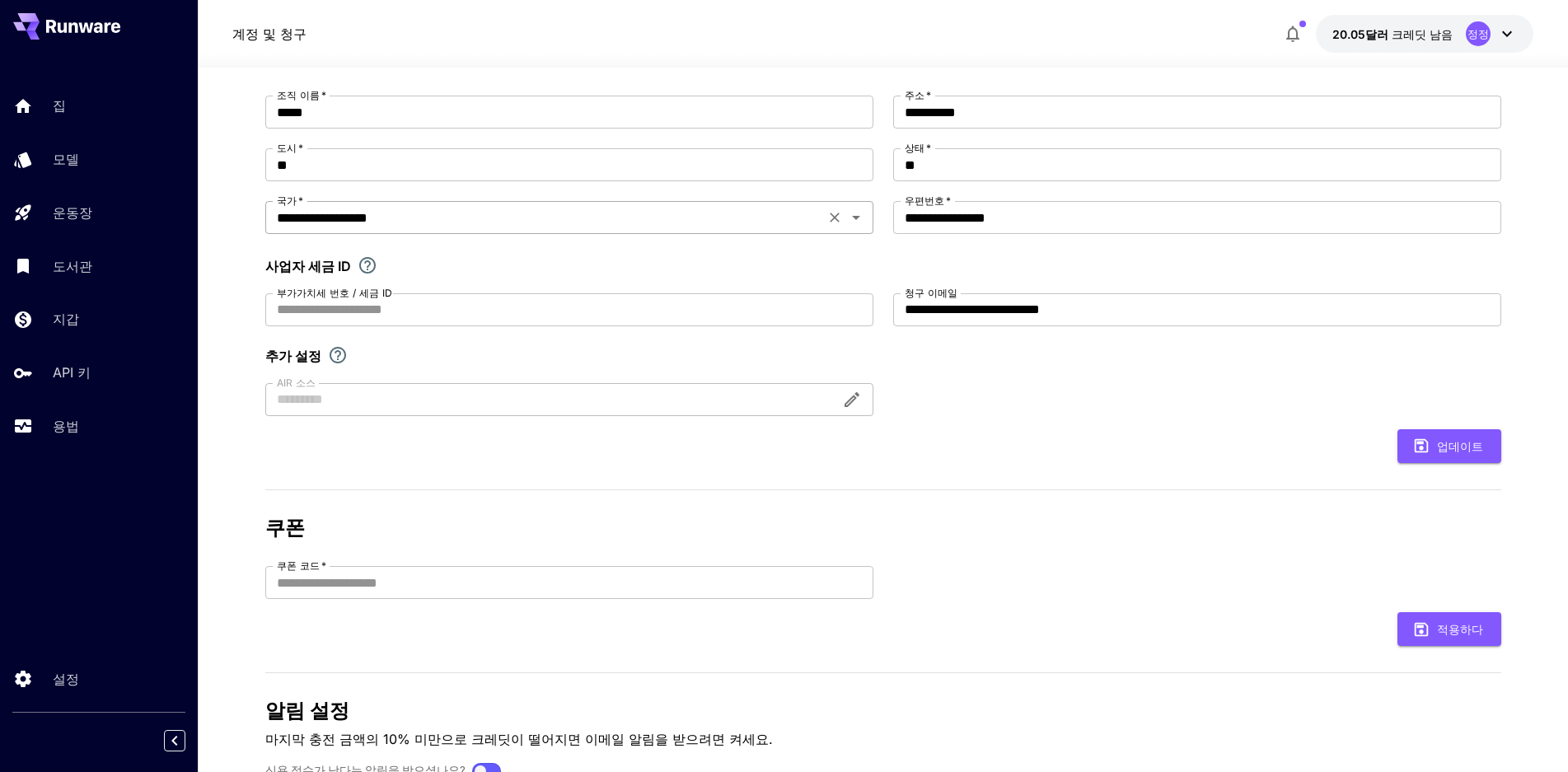
scroll to position [0, 0]
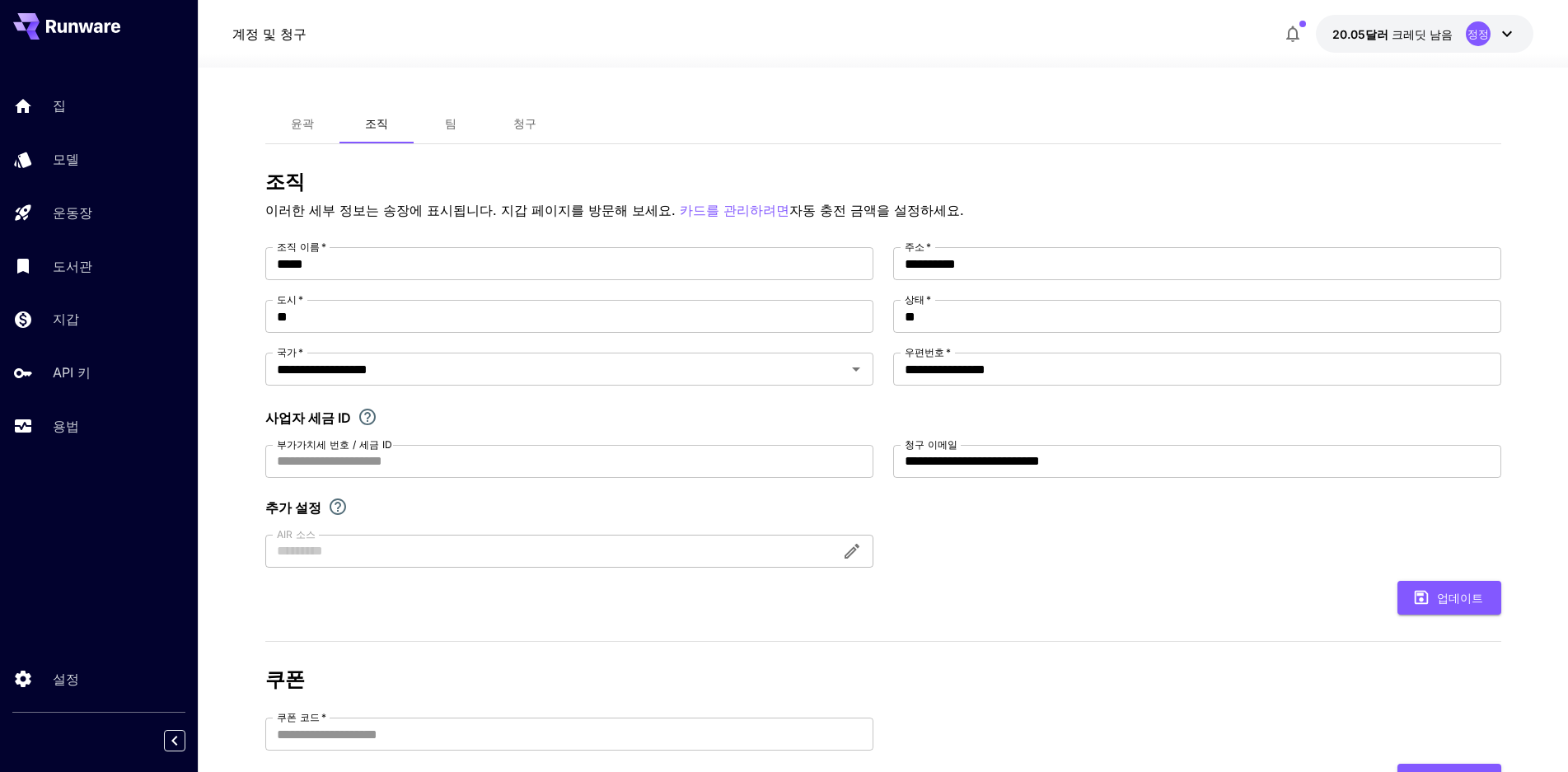
click at [301, 123] on font "윤곽" at bounding box center [302, 123] width 23 height 14
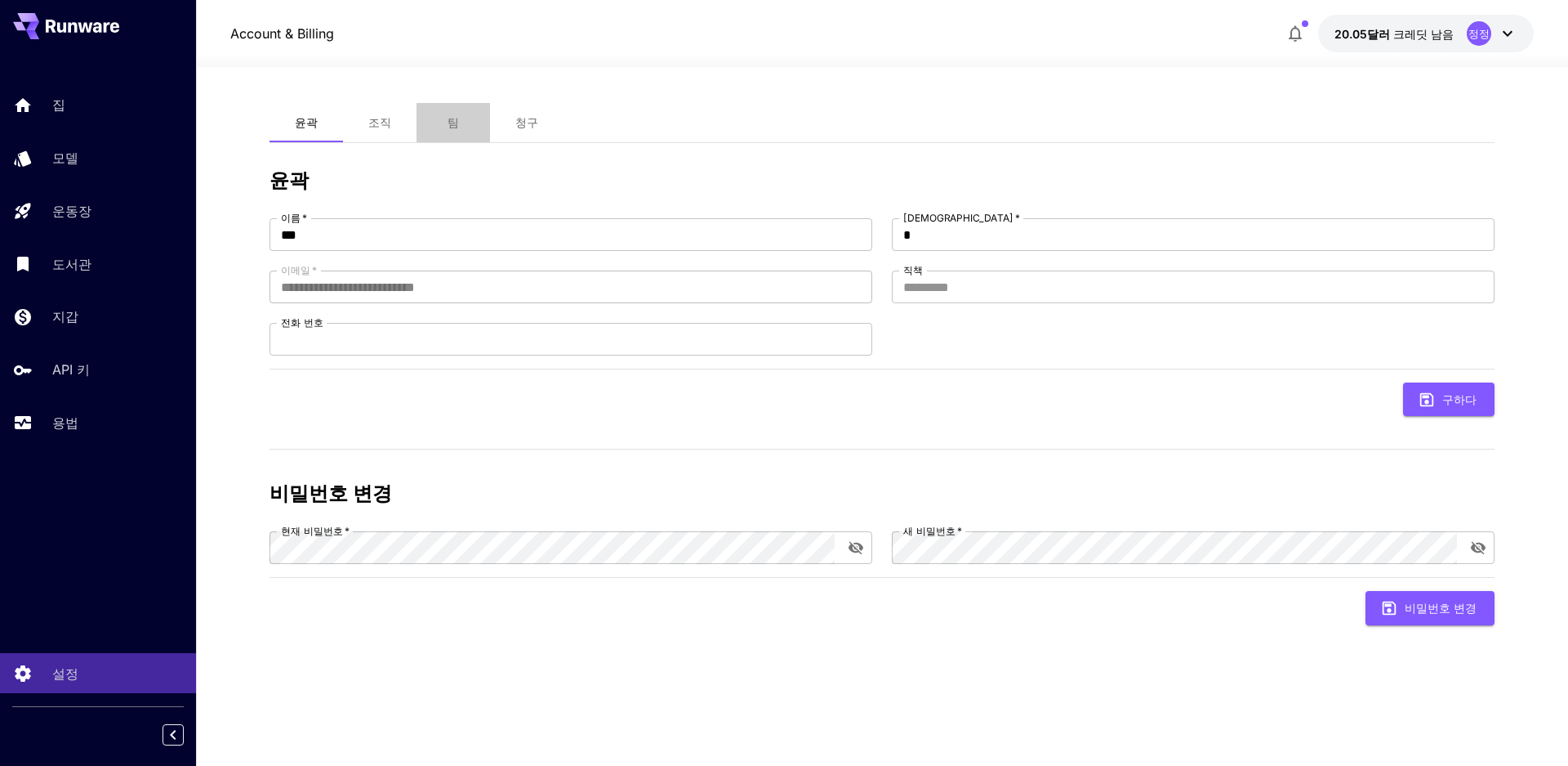
click at [462, 114] on button "팀" at bounding box center [452, 123] width 73 height 40
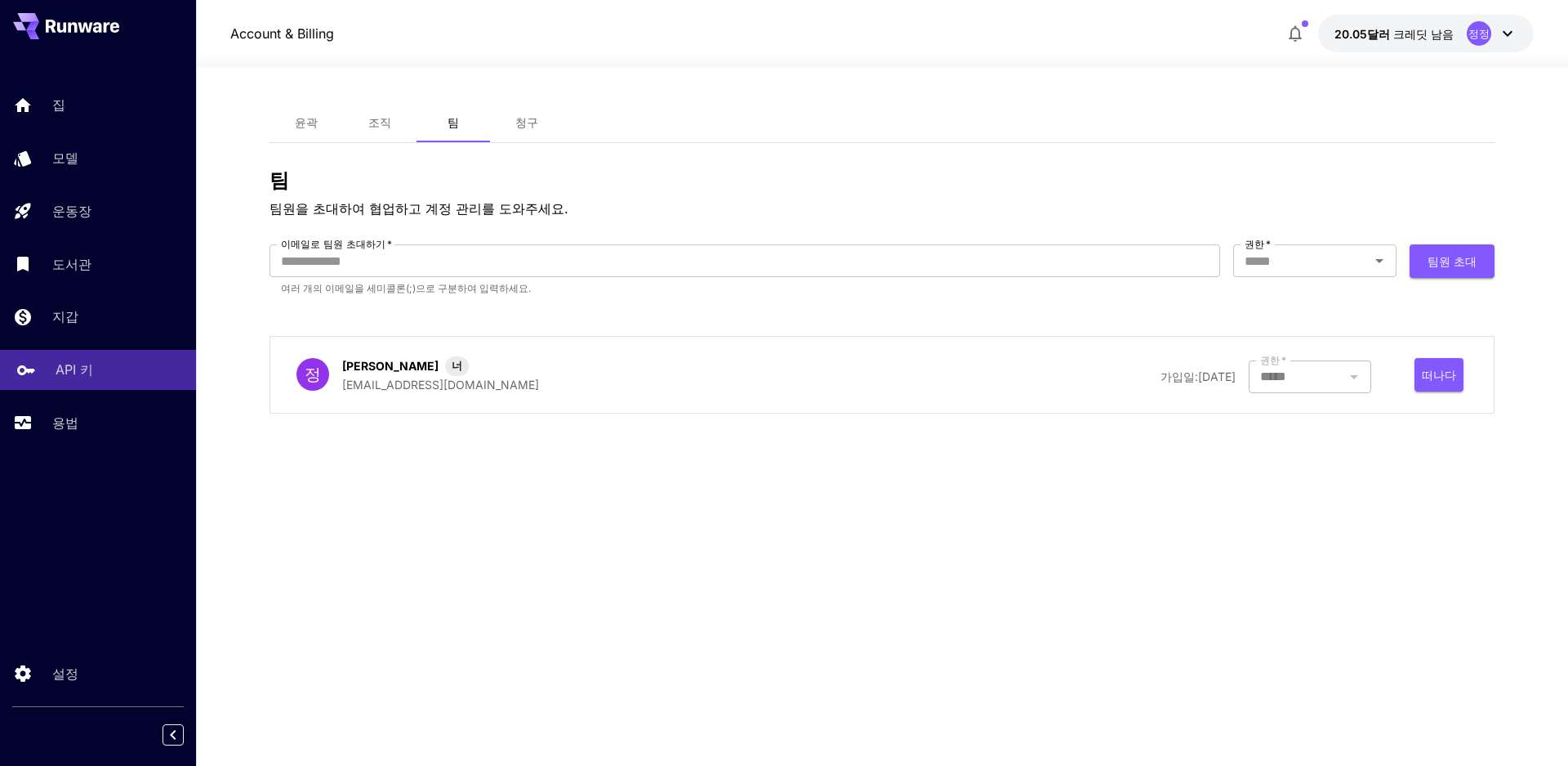
click at [120, 375] on div "API 키" at bounding box center [120, 369] width 127 height 20
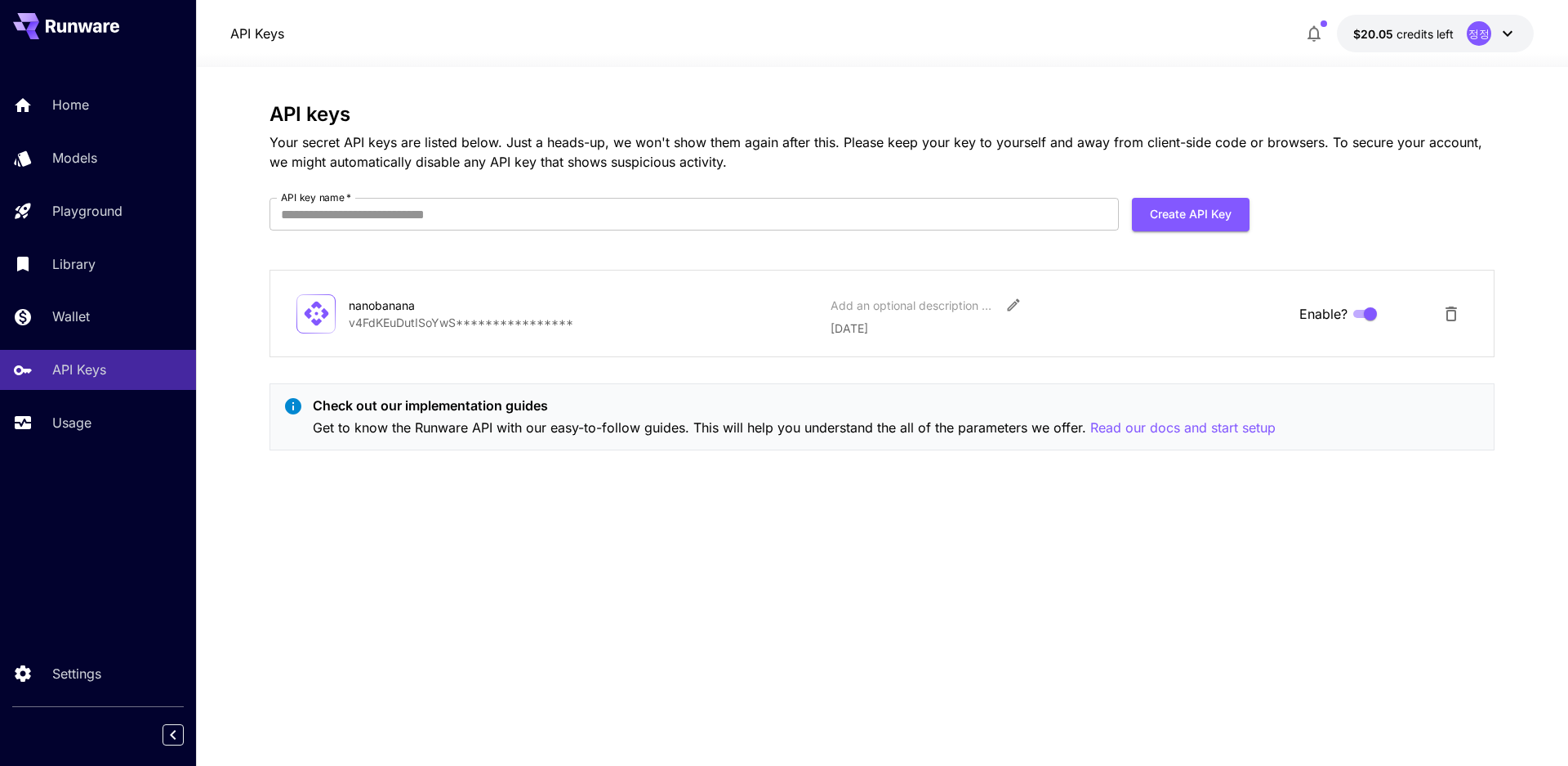
click at [927, 541] on div "**********" at bounding box center [882, 417] width 1225 height 627
drag, startPoint x: 316, startPoint y: 316, endPoint x: 362, endPoint y: 306, distance: 47.1
click at [315, 316] on icon at bounding box center [316, 312] width 28 height 28
click at [367, 306] on div "nanobanana" at bounding box center [430, 306] width 163 height 17
click at [1016, 301] on icon "Edit" at bounding box center [1013, 305] width 16 height 16
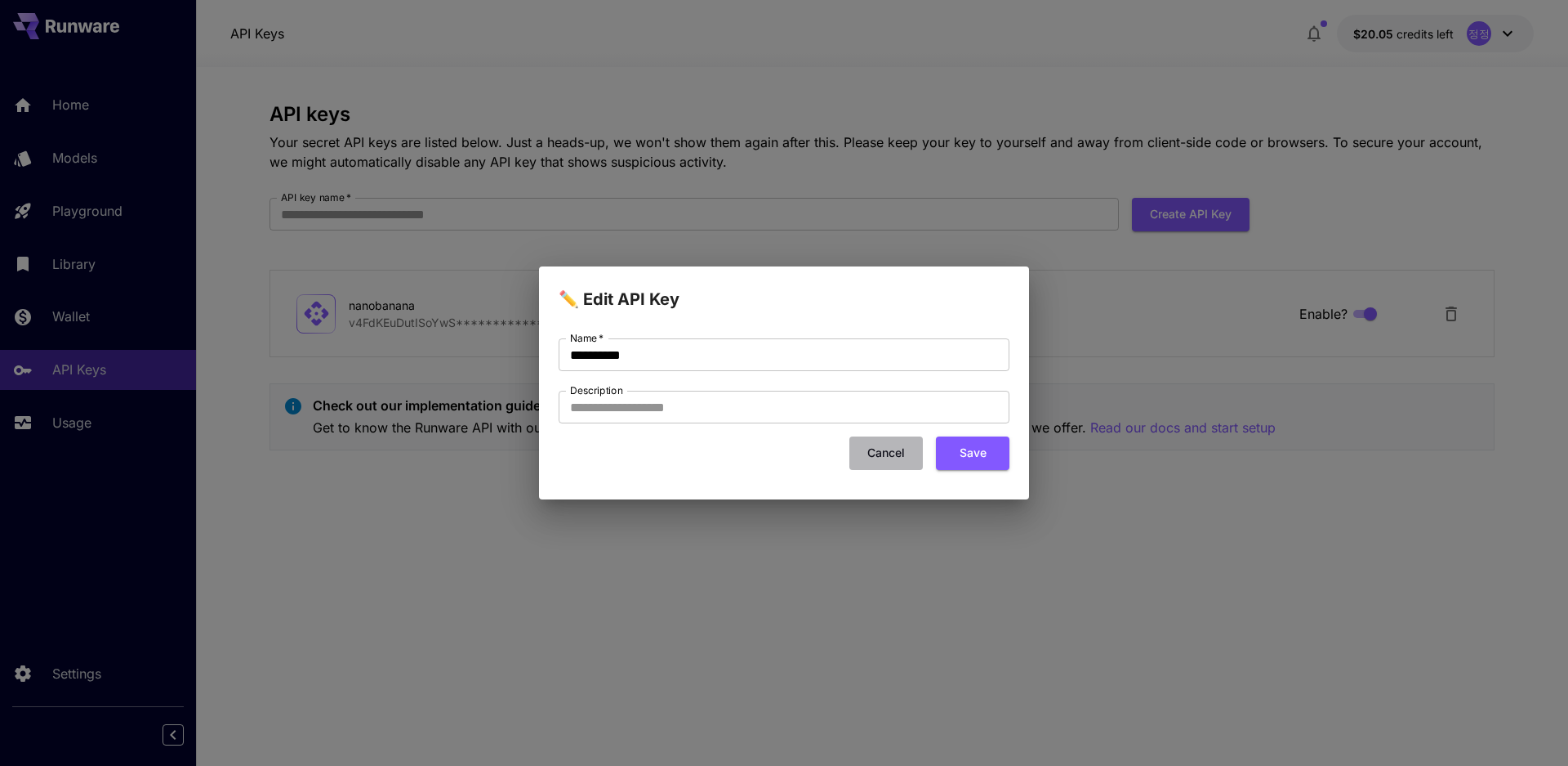
click at [894, 460] on button "Cancel" at bounding box center [885, 453] width 73 height 34
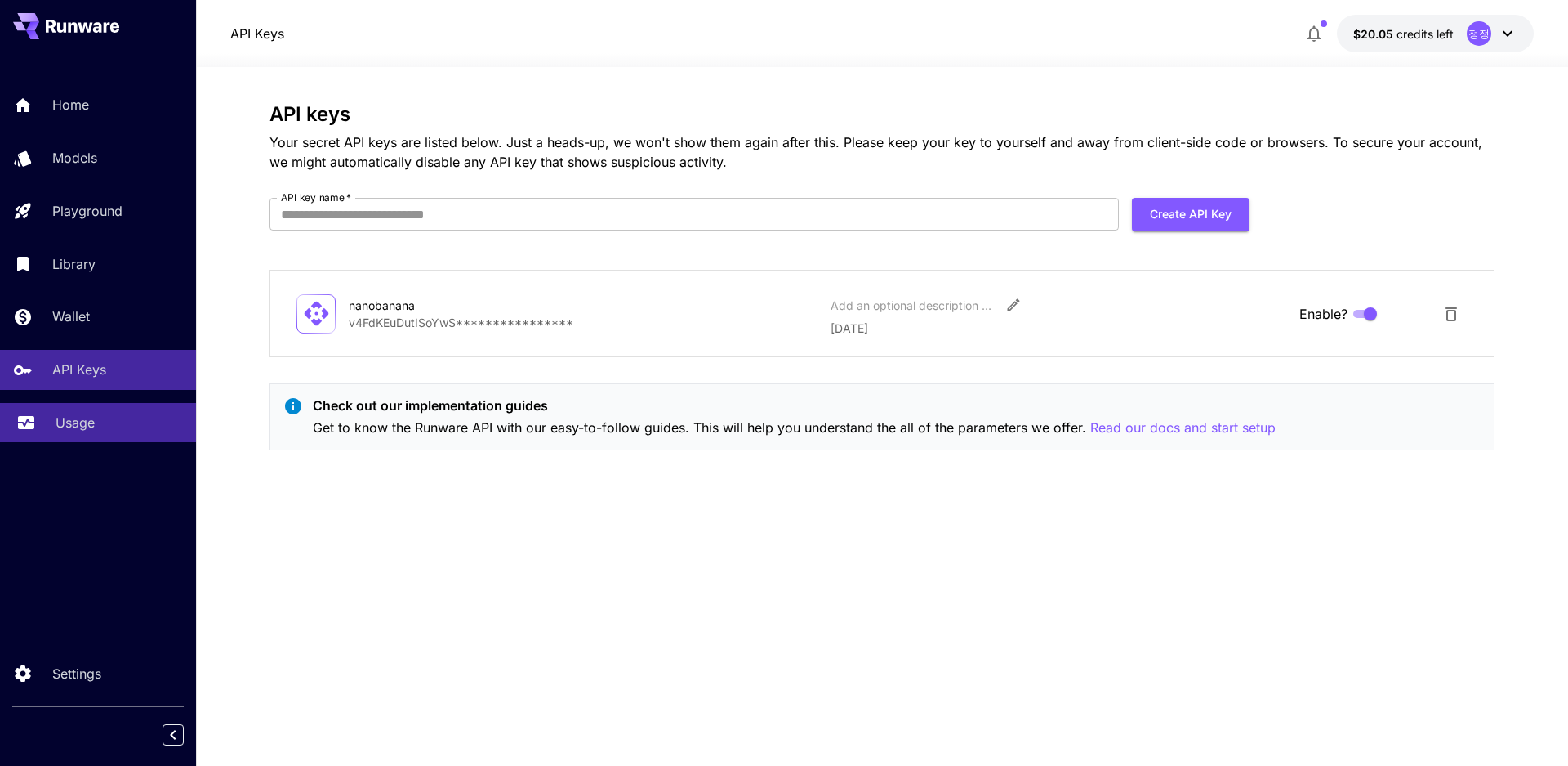
click at [89, 422] on p "Usage" at bounding box center [76, 422] width 40 height 20
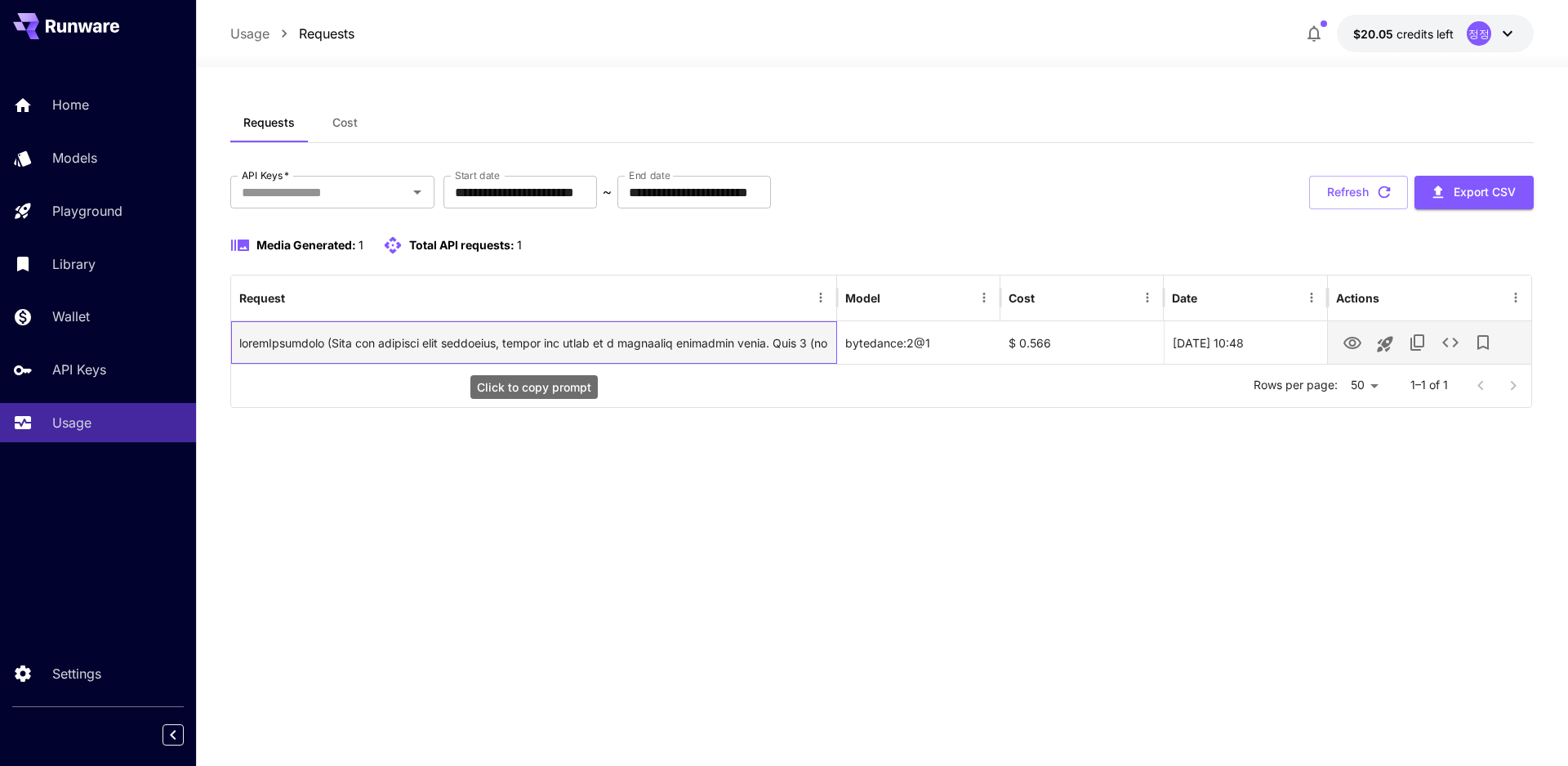
click at [692, 345] on div "Click to copy prompt" at bounding box center [533, 343] width 589 height 41
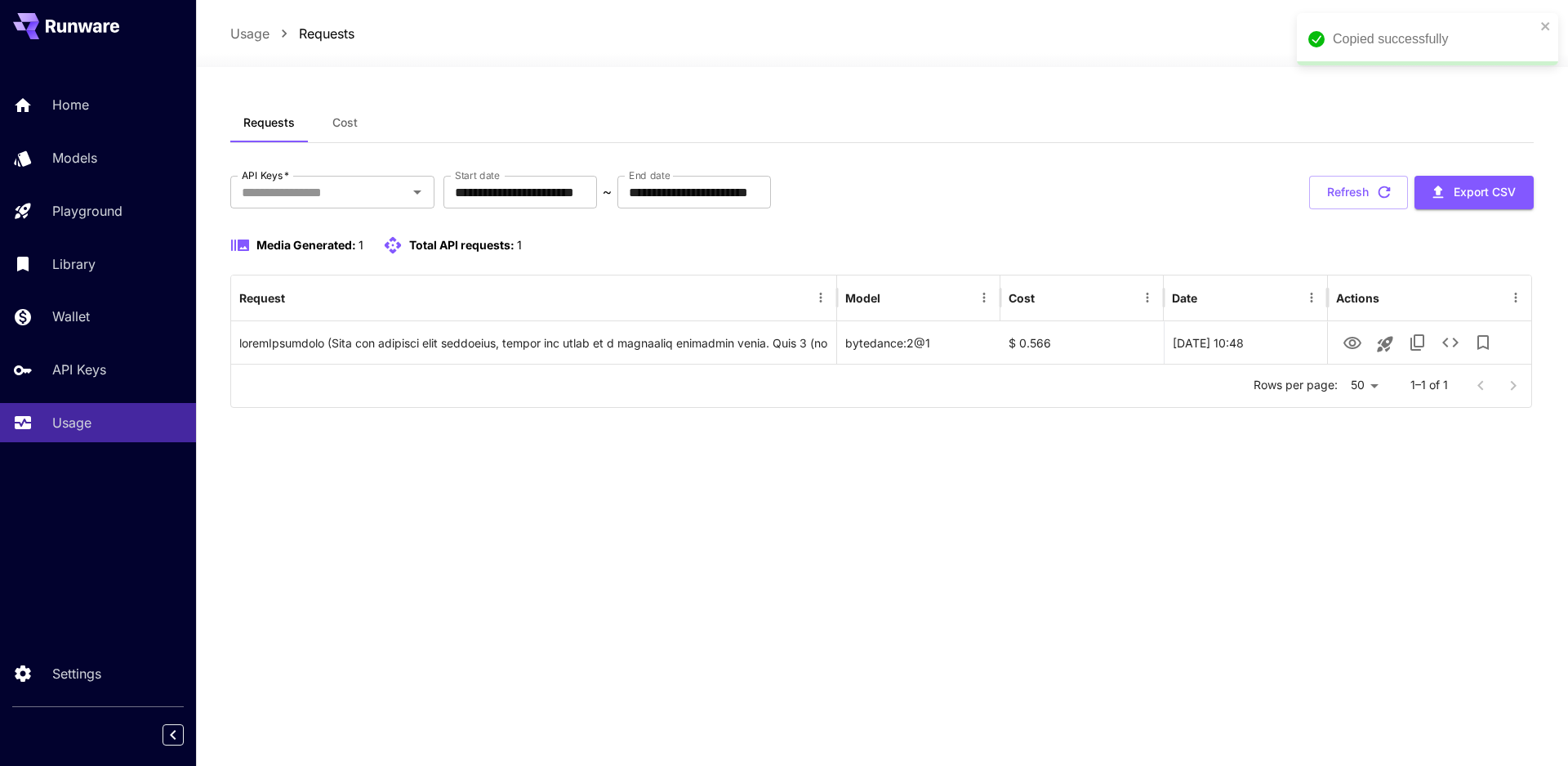
click at [342, 121] on span "Cost" at bounding box center [344, 122] width 25 height 15
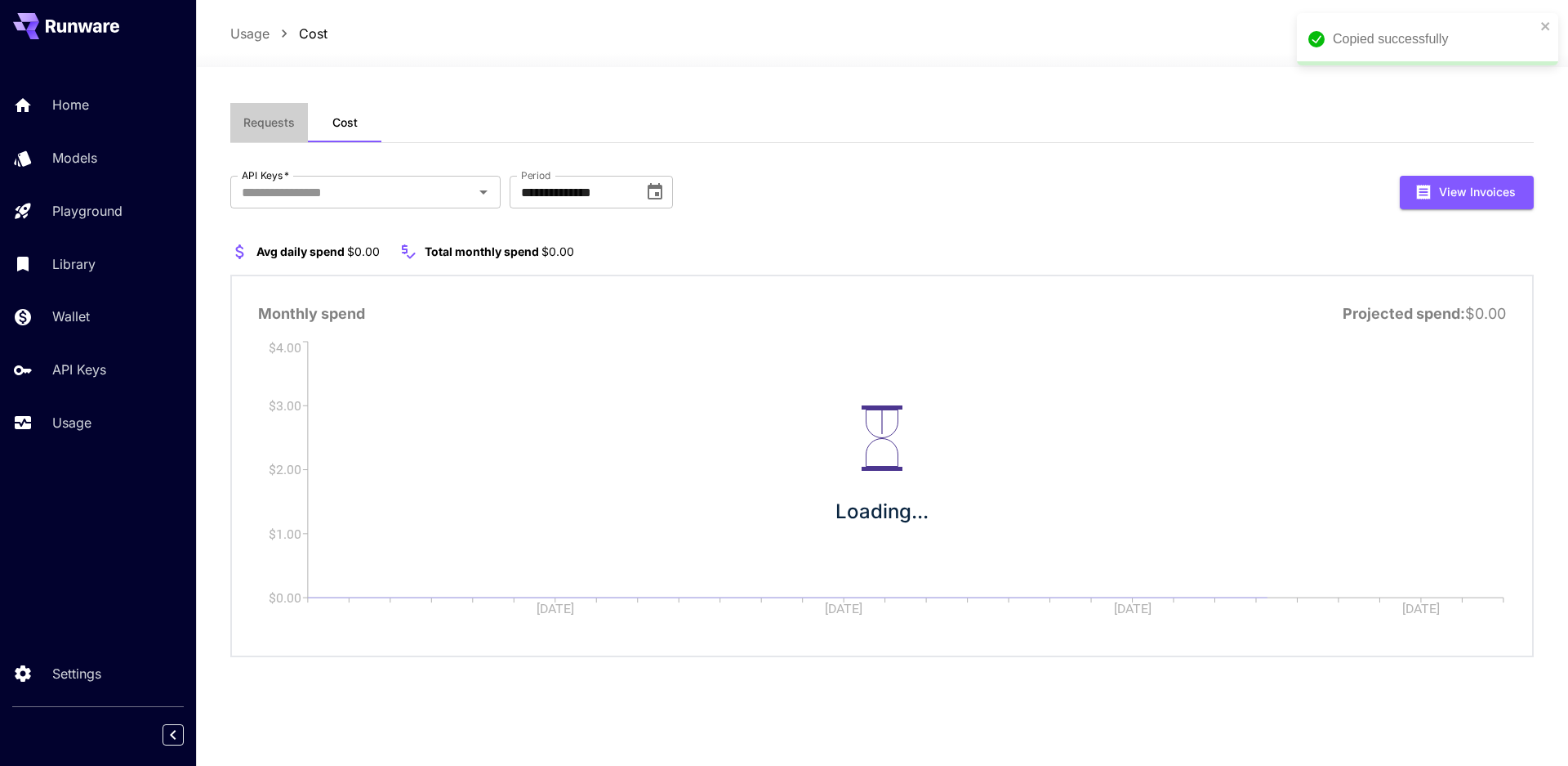
click at [291, 130] on button "Requests" at bounding box center [269, 123] width 77 height 40
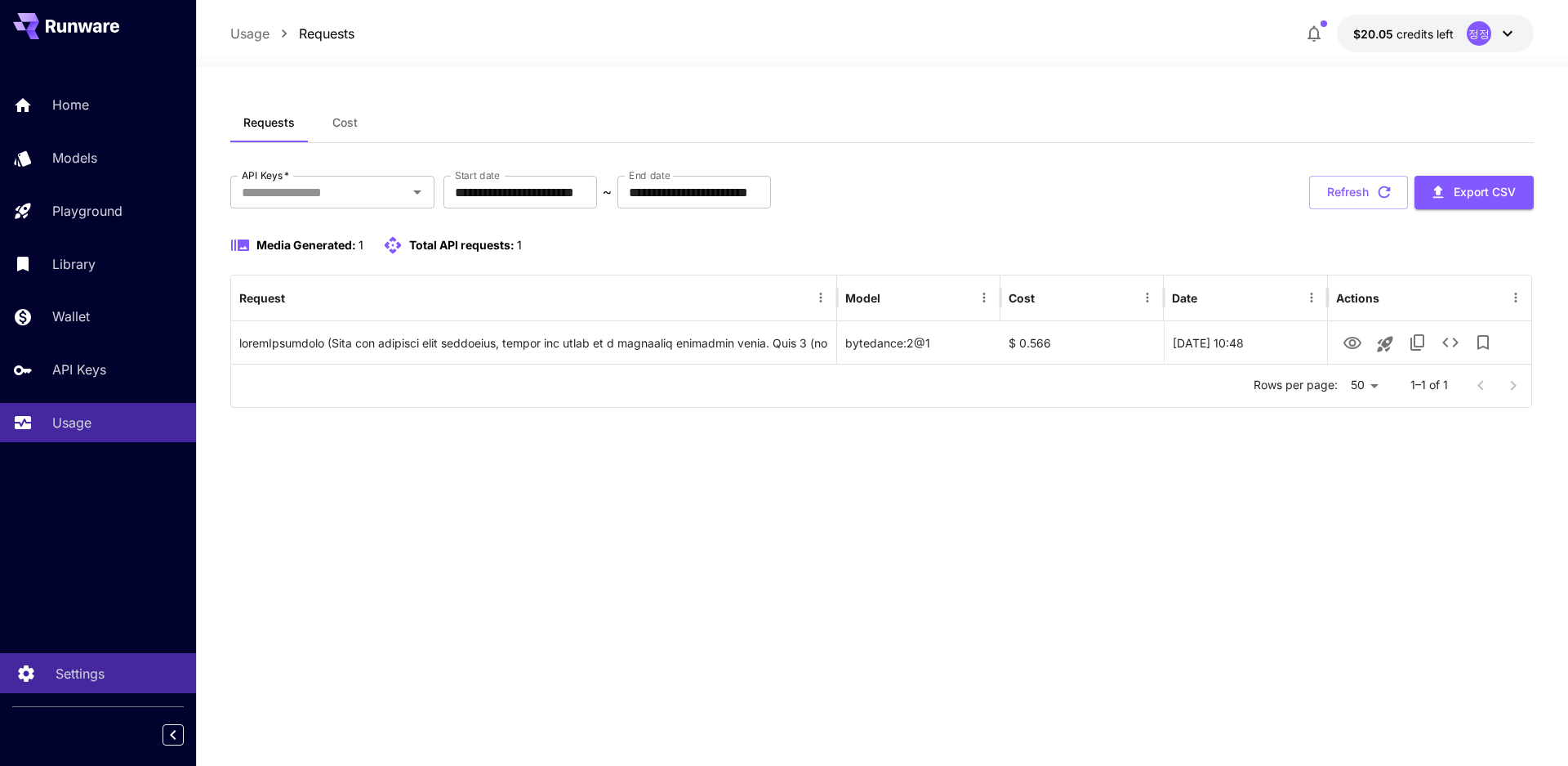
click at [37, 662] on link "Settings" at bounding box center [98, 673] width 196 height 40
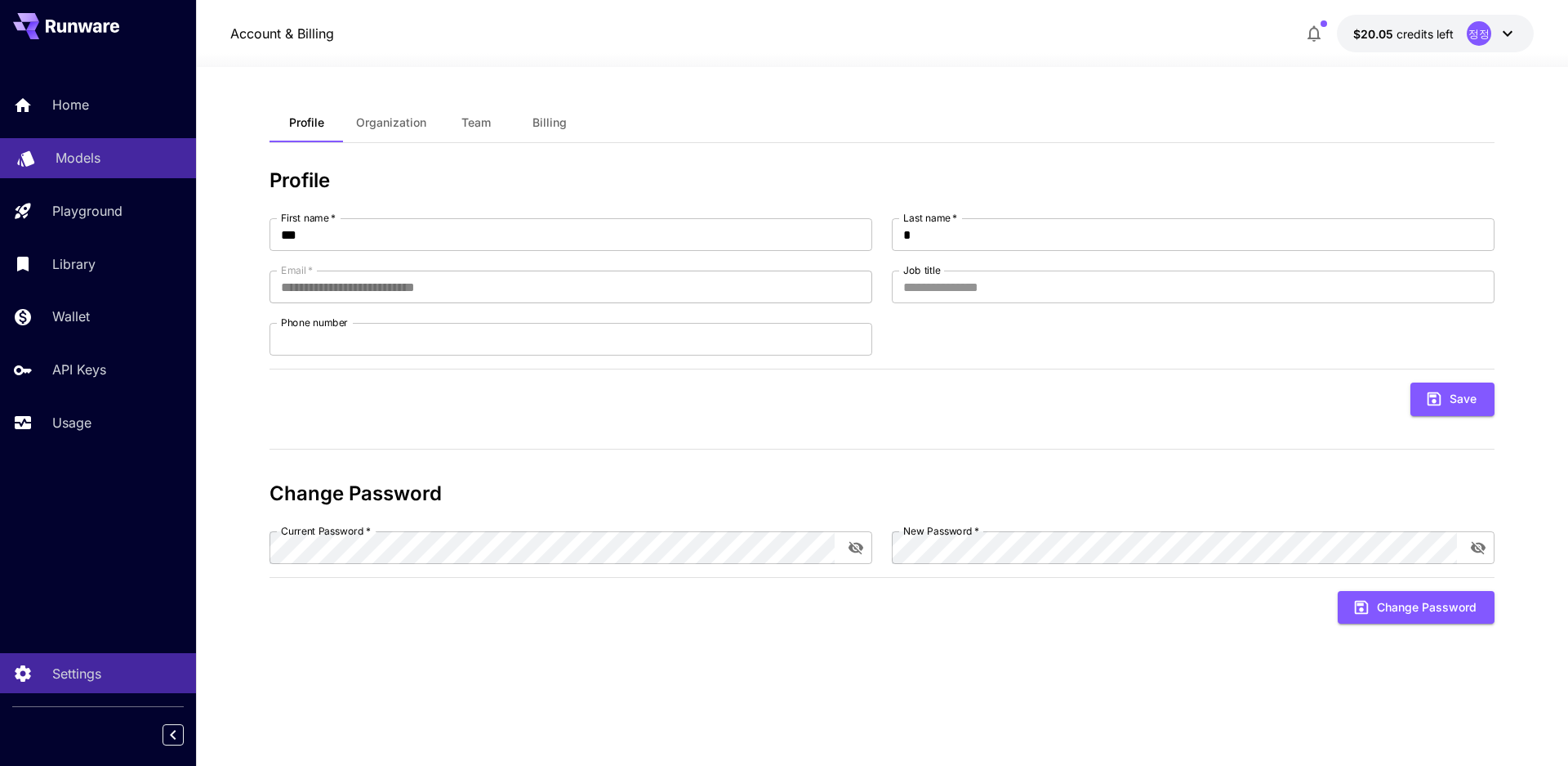
click at [103, 165] on div "Models" at bounding box center [120, 158] width 127 height 20
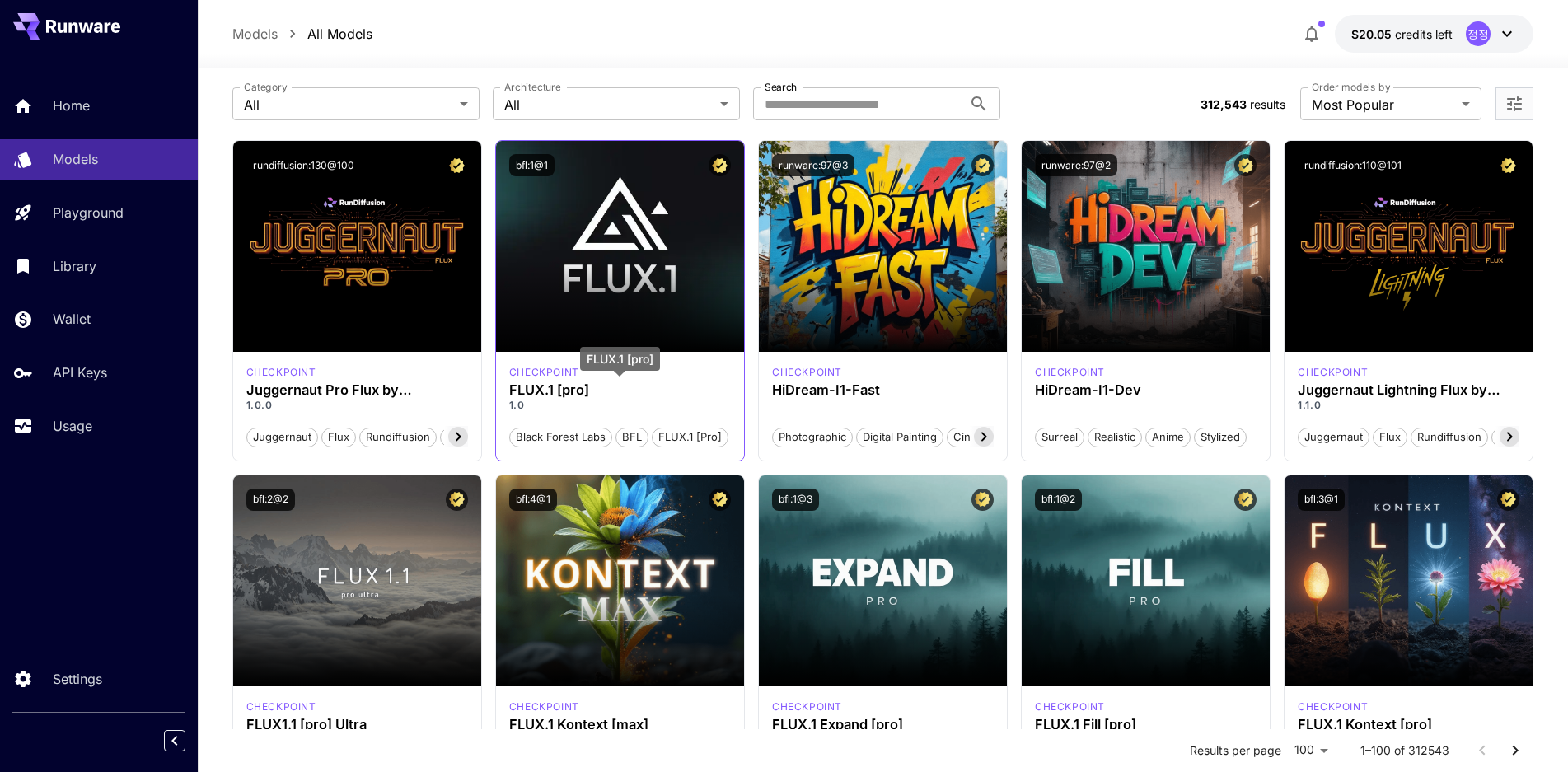
scroll to position [330, 0]
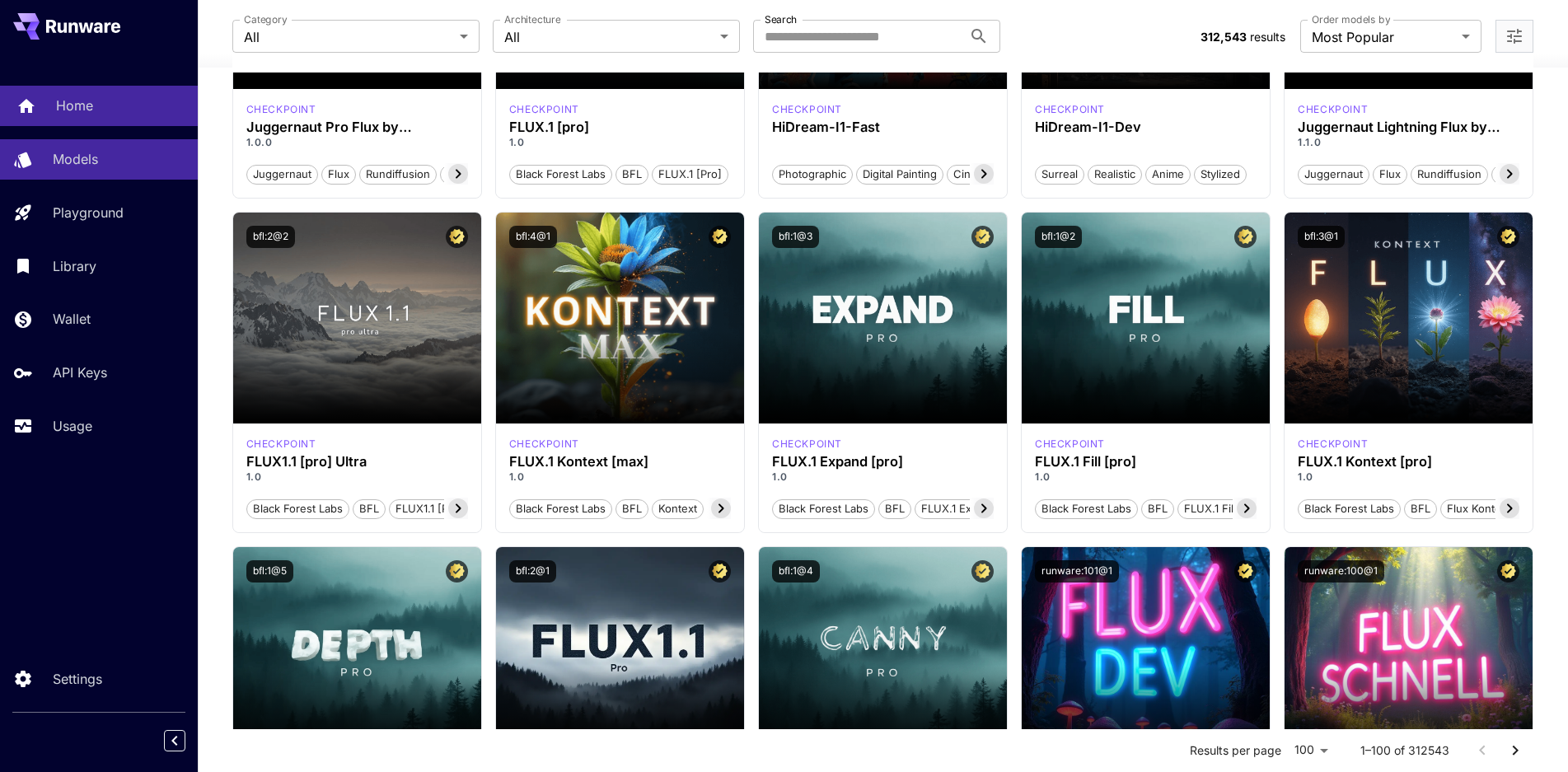
click at [39, 92] on link "Home" at bounding box center [99, 106] width 198 height 41
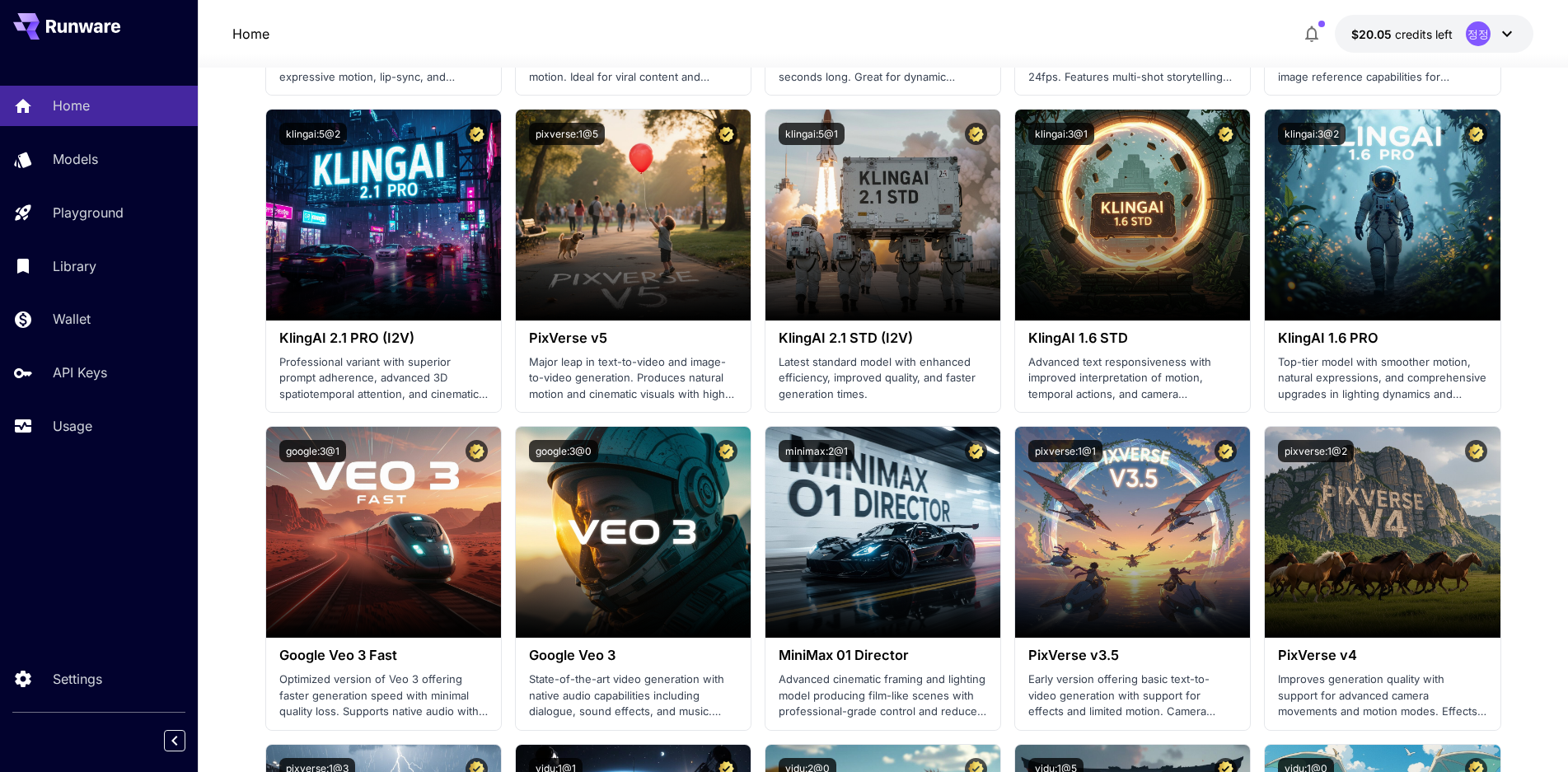
scroll to position [906, 0]
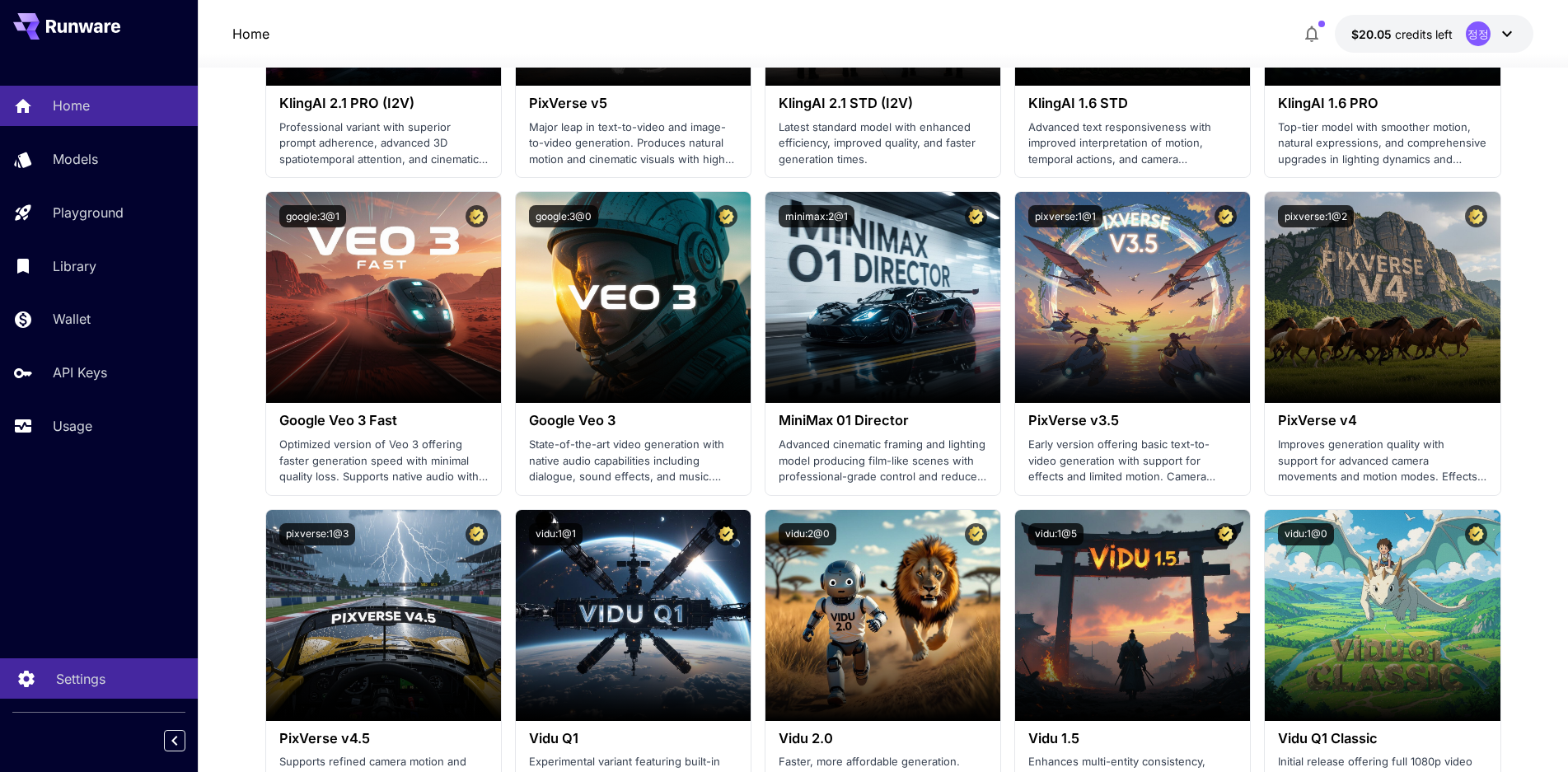
click at [70, 671] on p "Settings" at bounding box center [81, 678] width 49 height 20
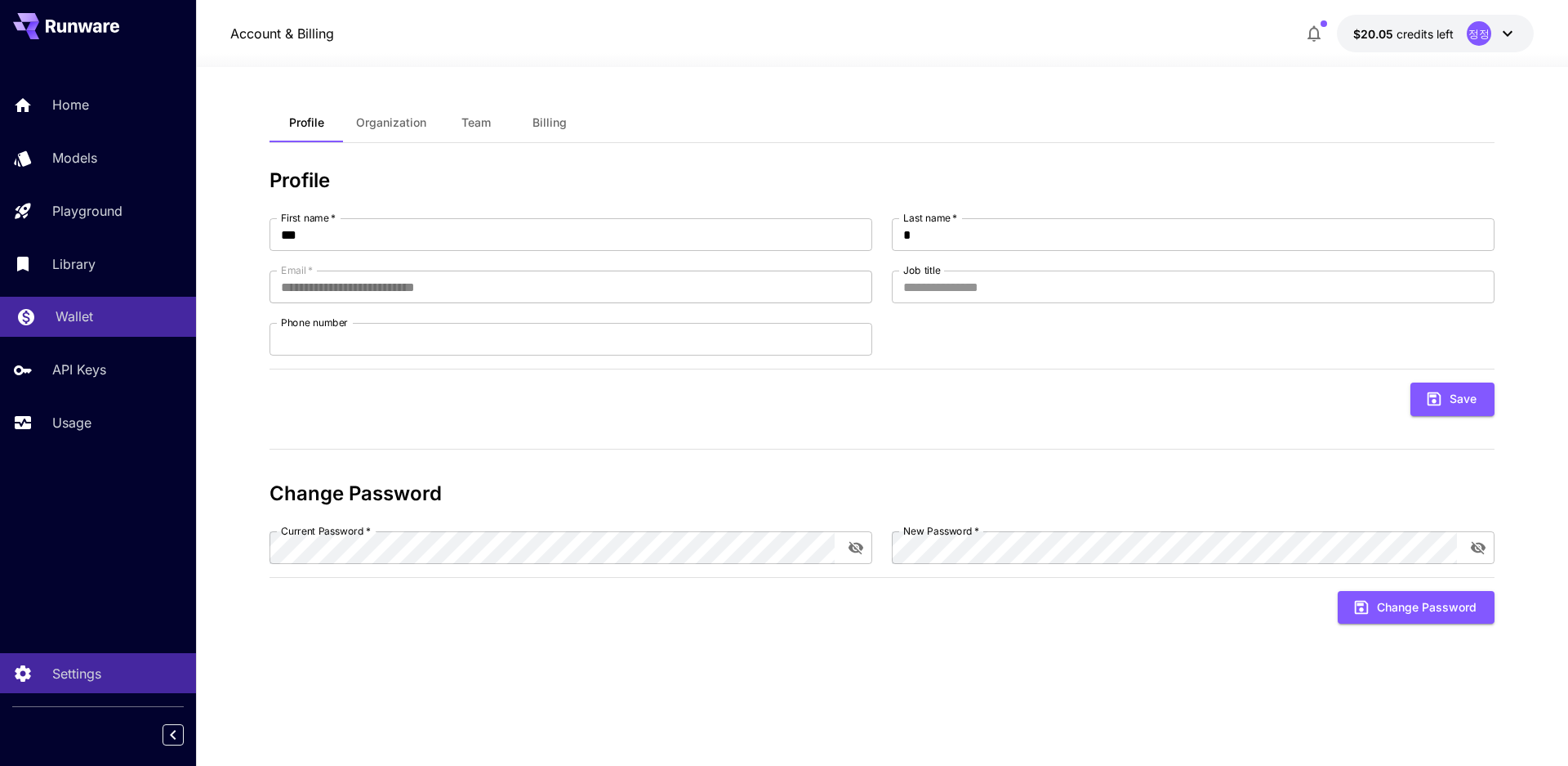
click at [86, 324] on p "Wallet" at bounding box center [75, 316] width 38 height 20
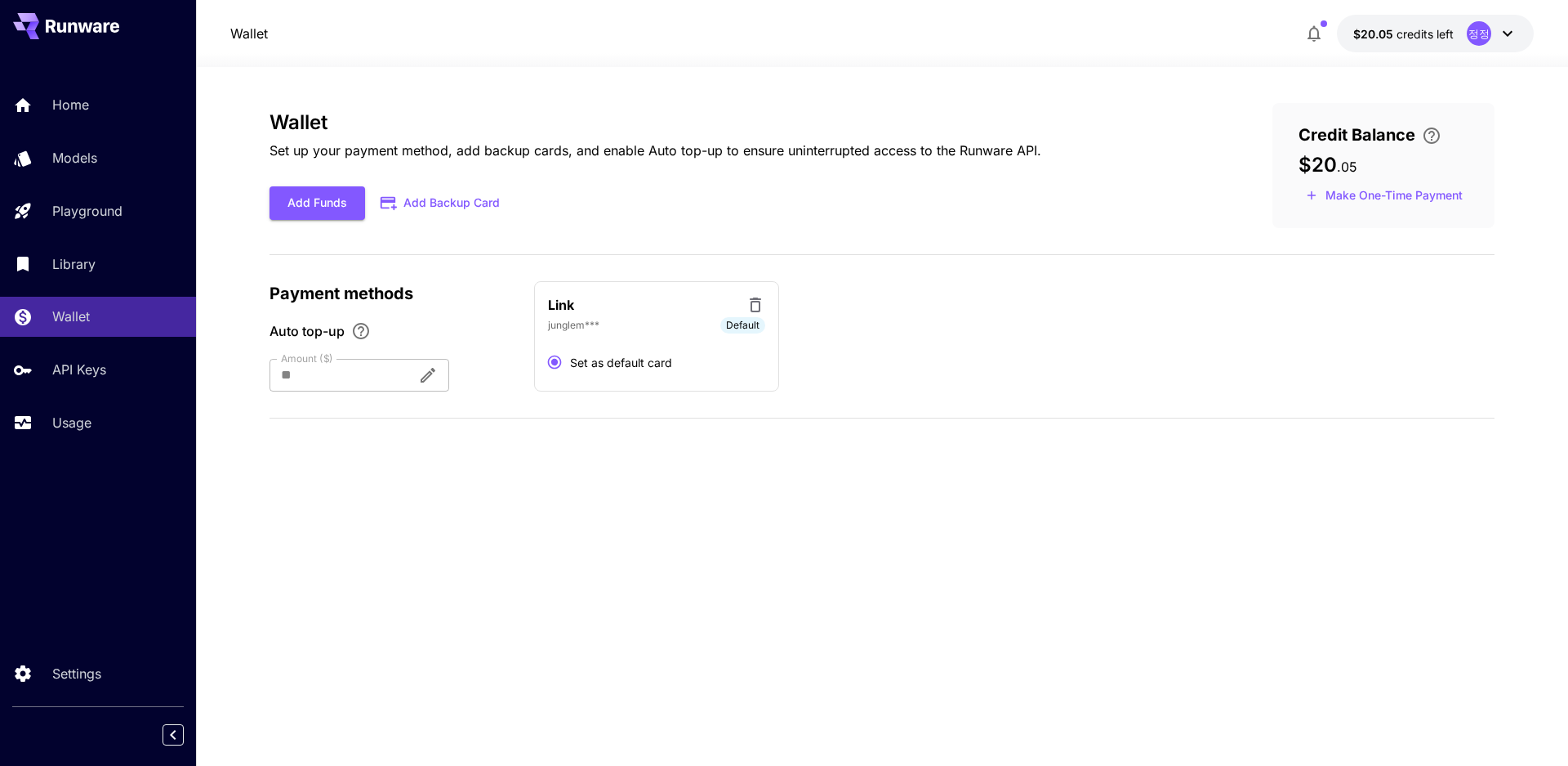
click at [72, 33] on button at bounding box center [65, 26] width 106 height 26
click at [73, 318] on p "Wallet" at bounding box center [75, 316] width 38 height 20
click at [89, 412] on p "Usage" at bounding box center [76, 422] width 40 height 20
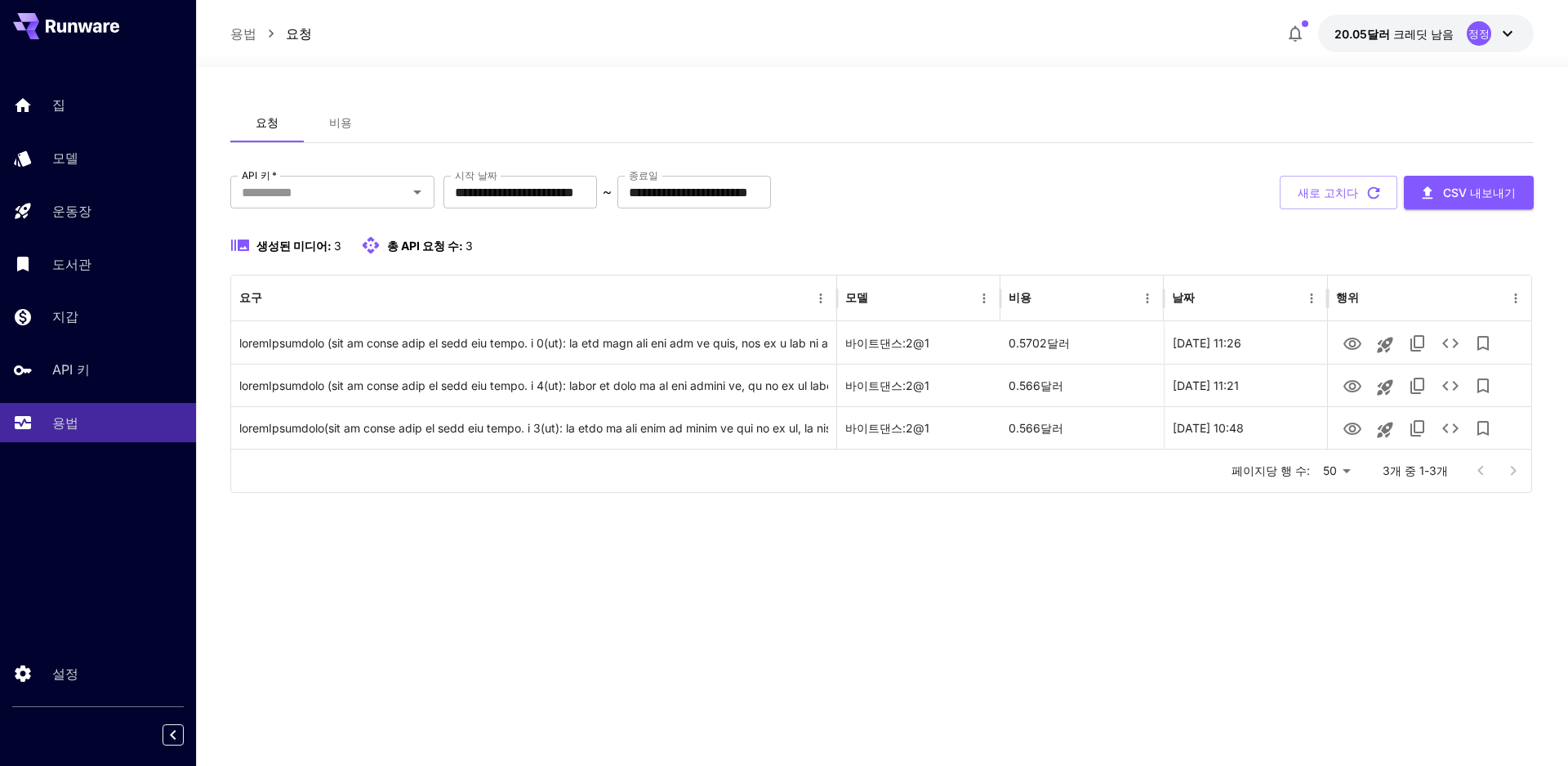
click at [886, 547] on div "**********" at bounding box center [882, 417] width 1303 height 627
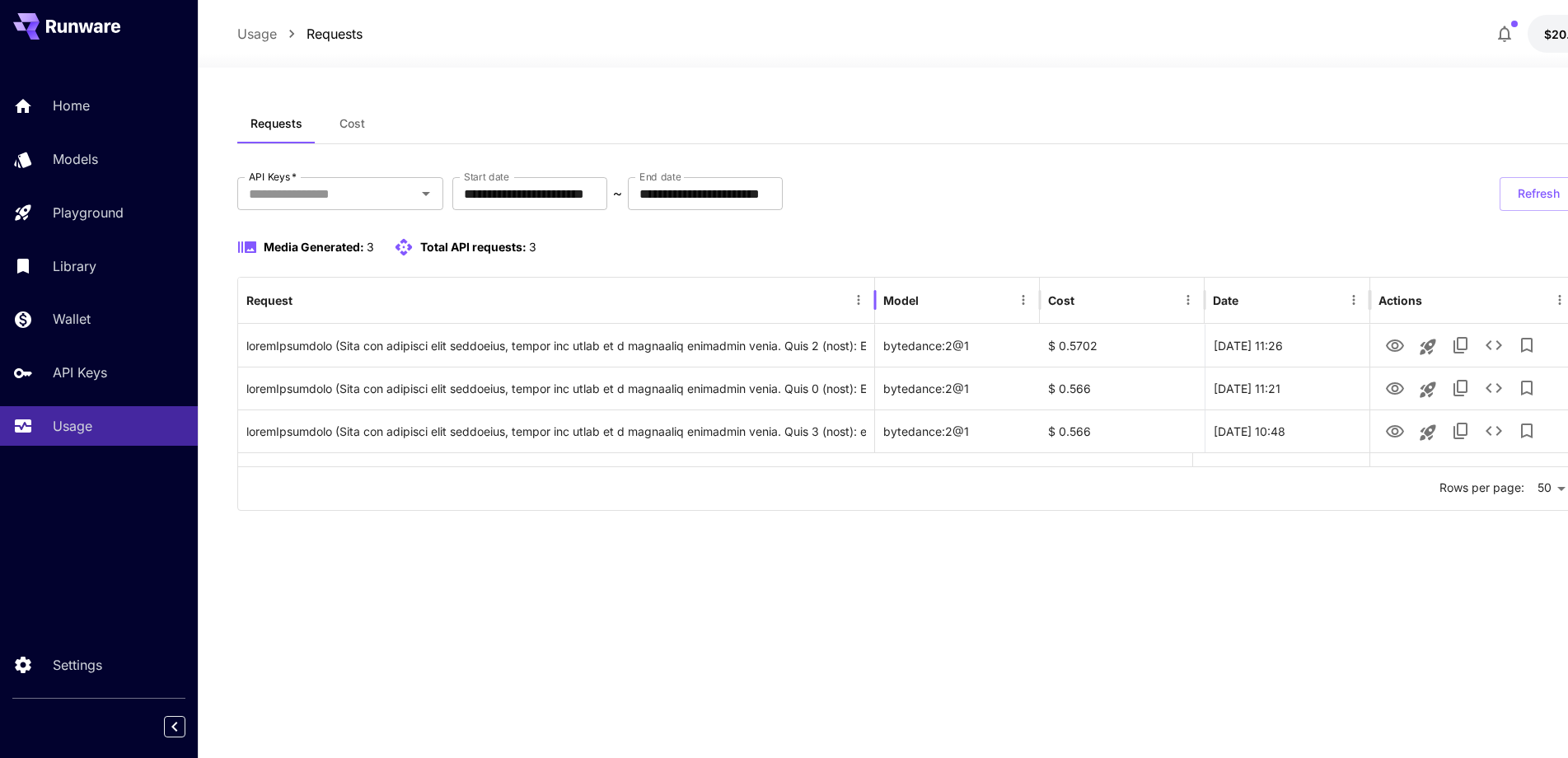
click at [871, 293] on div at bounding box center [875, 300] width 8 height 46
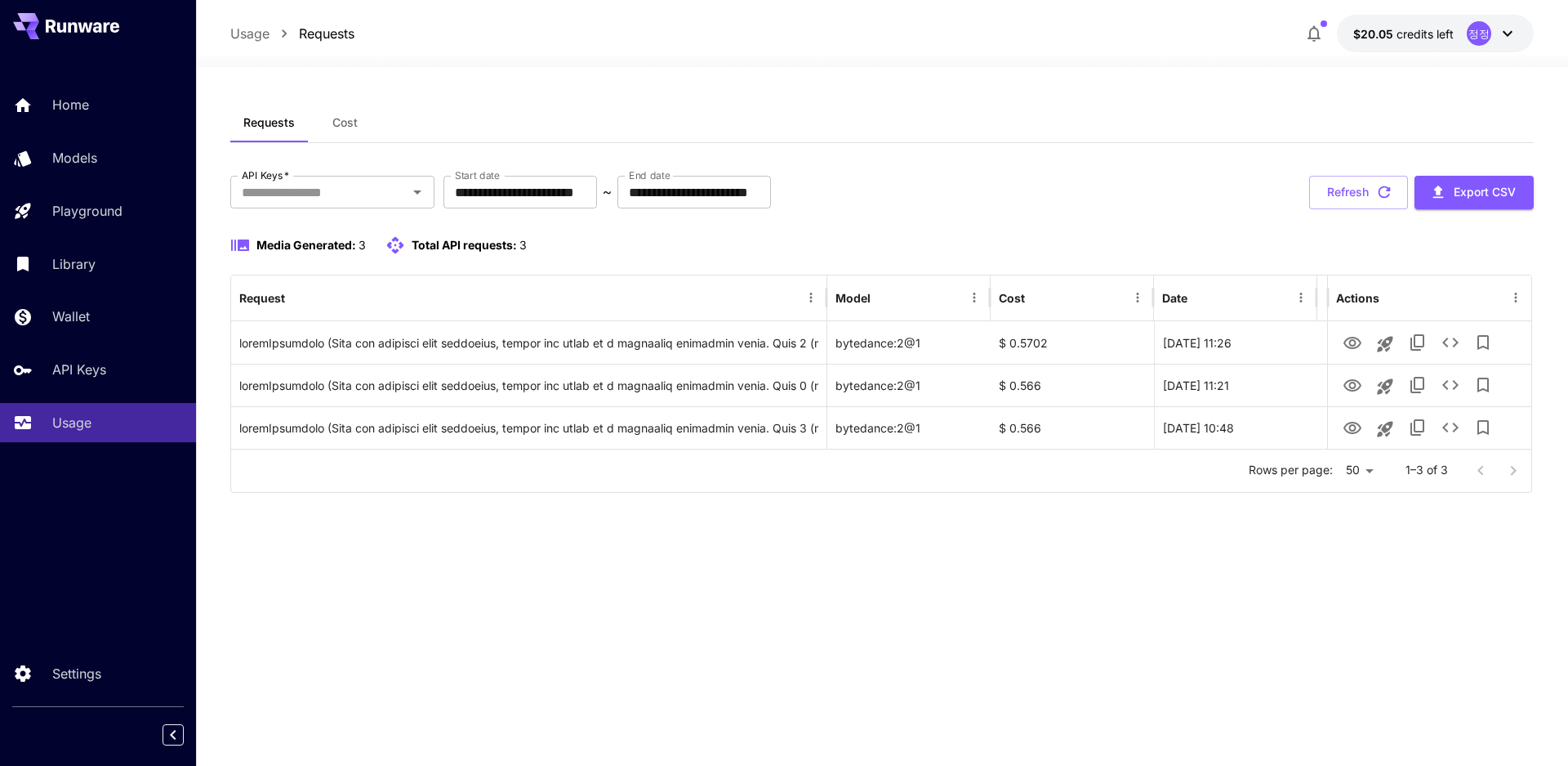
click at [1301, 170] on div "**********" at bounding box center [882, 305] width 1303 height 403
